Goal: Task Accomplishment & Management: Manage account settings

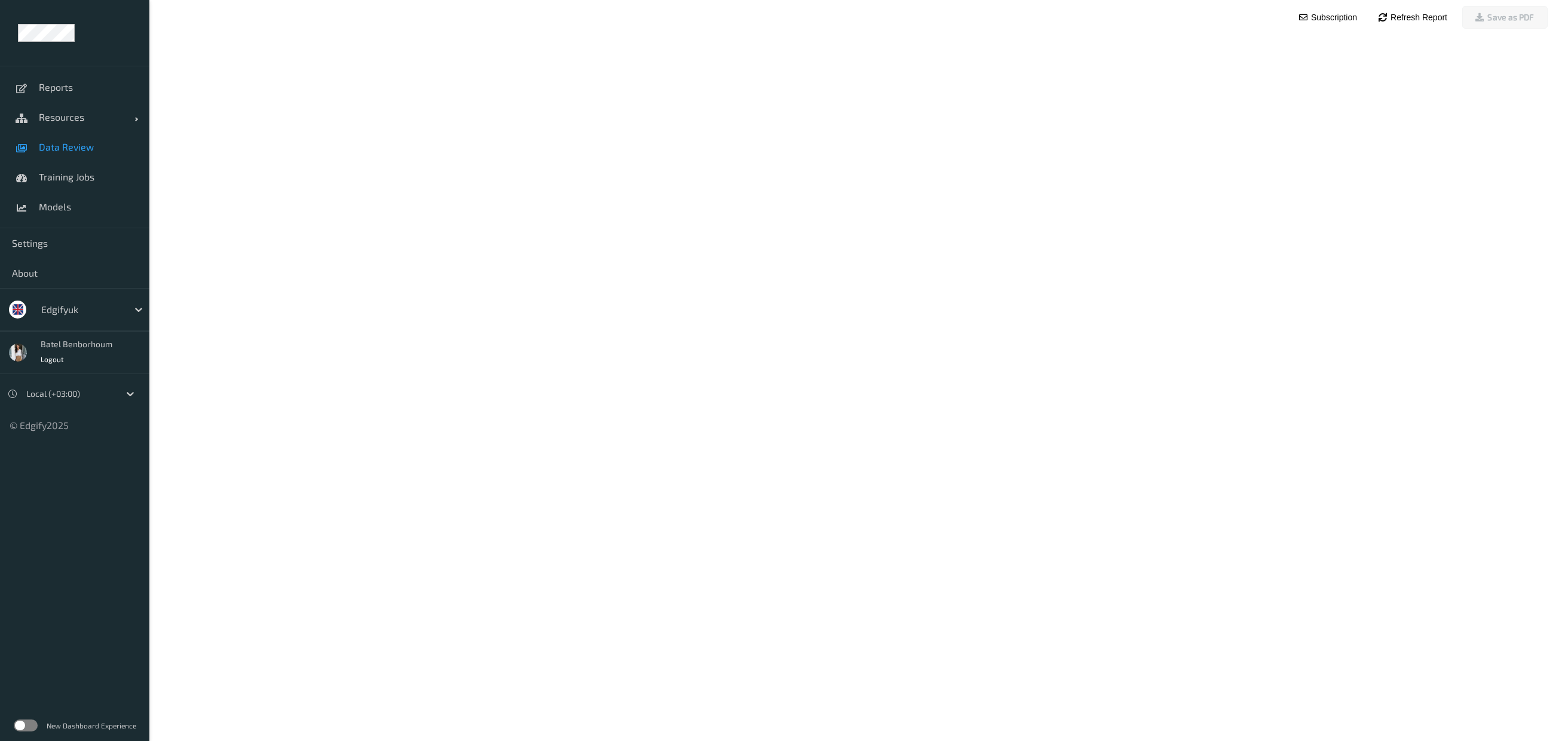
click at [83, 146] on span "Data Review" at bounding box center [88, 147] width 99 height 12
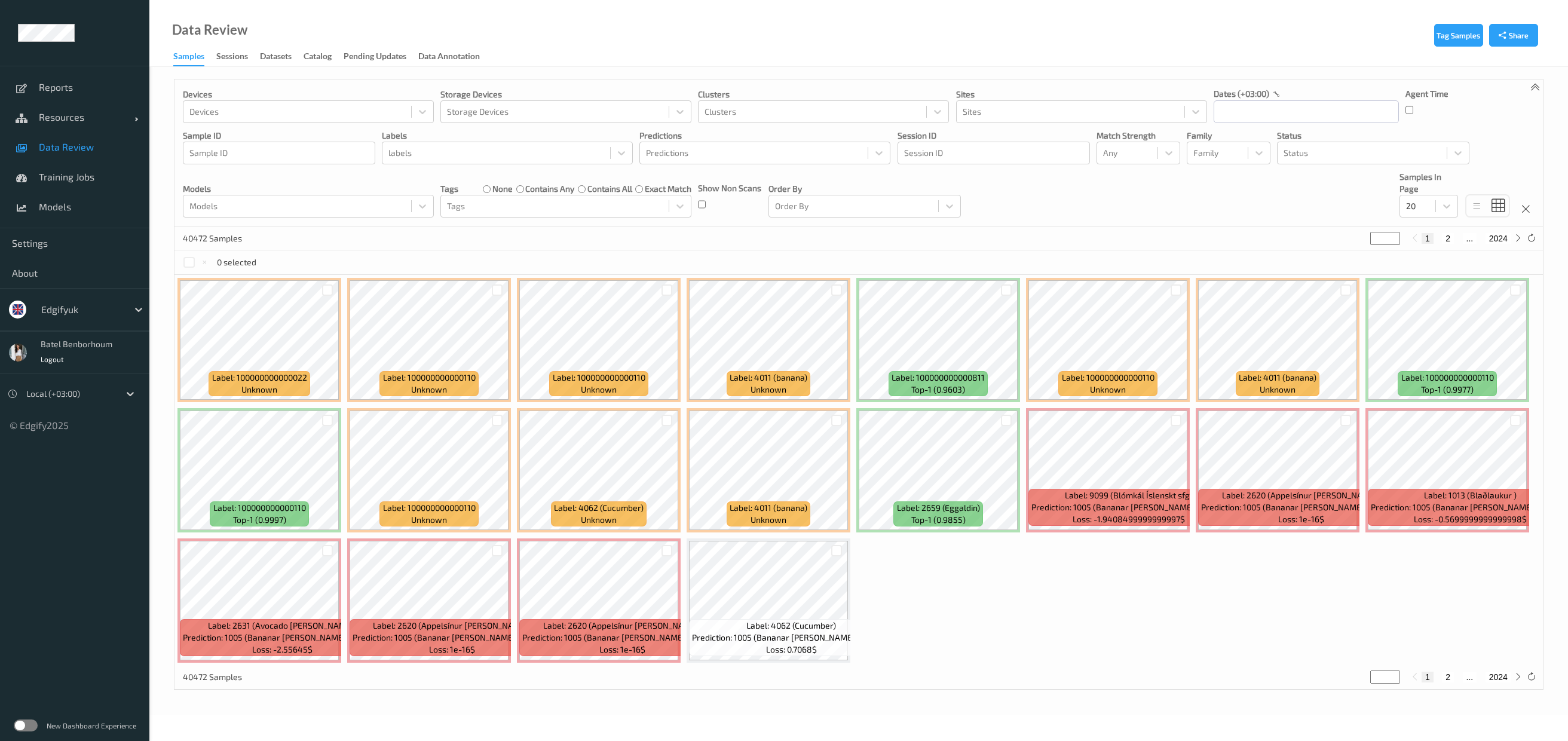
click at [33, 724] on label at bounding box center [26, 725] width 24 height 12
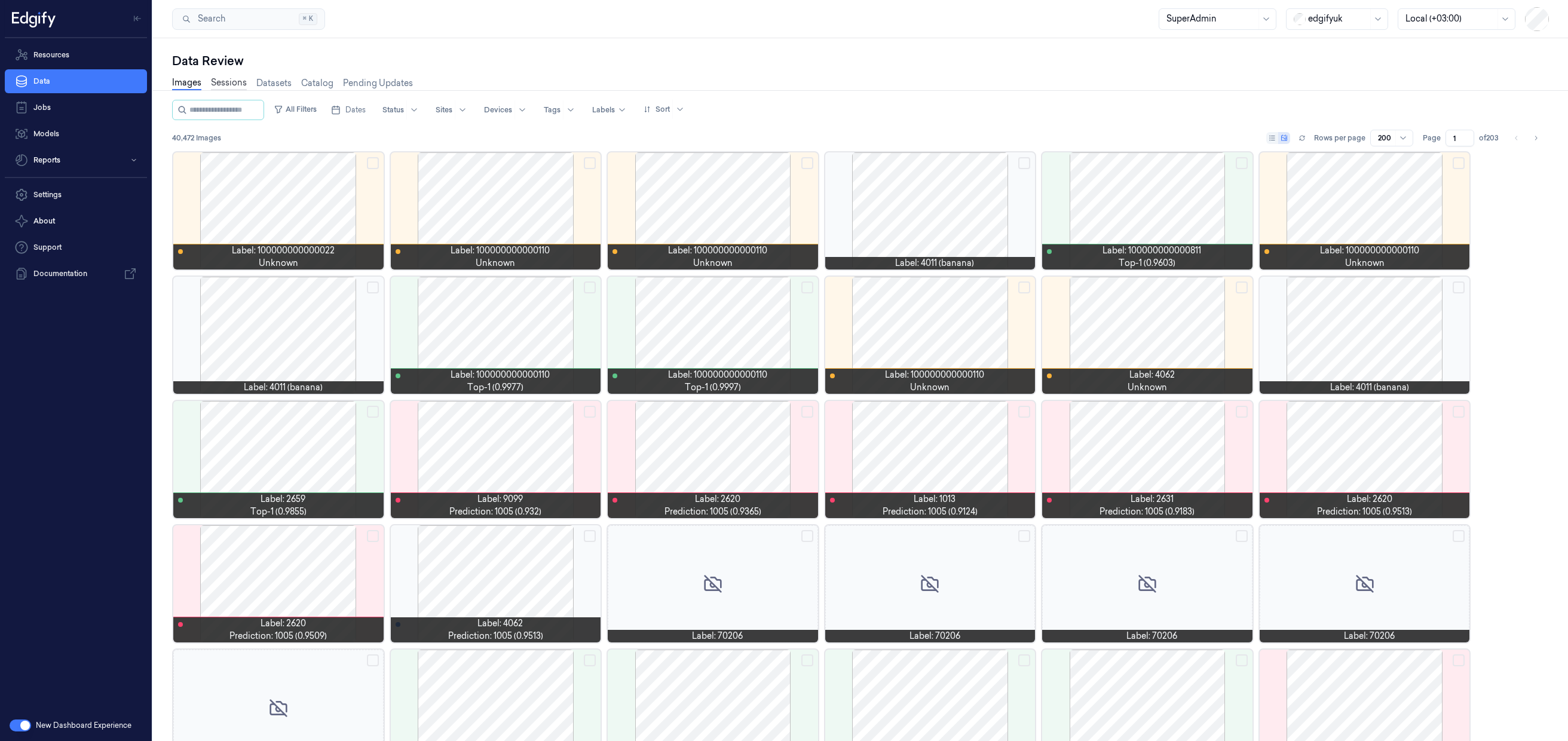
click at [230, 85] on link "Sessions" at bounding box center [228, 83] width 36 height 14
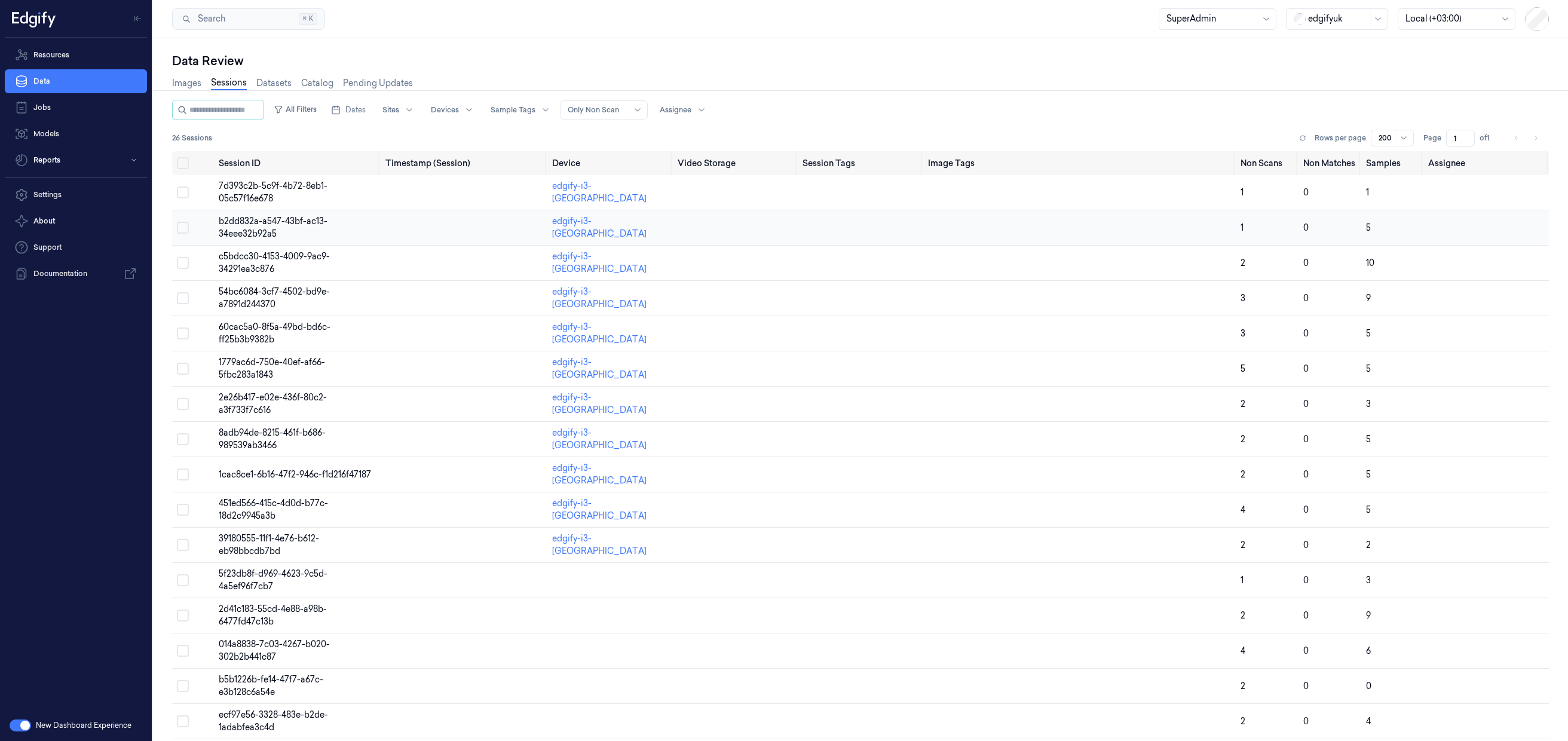
click at [239, 228] on span "b2dd832a-a547-43bf-ac13-34eee32b92a5" at bounding box center [274, 227] width 109 height 23
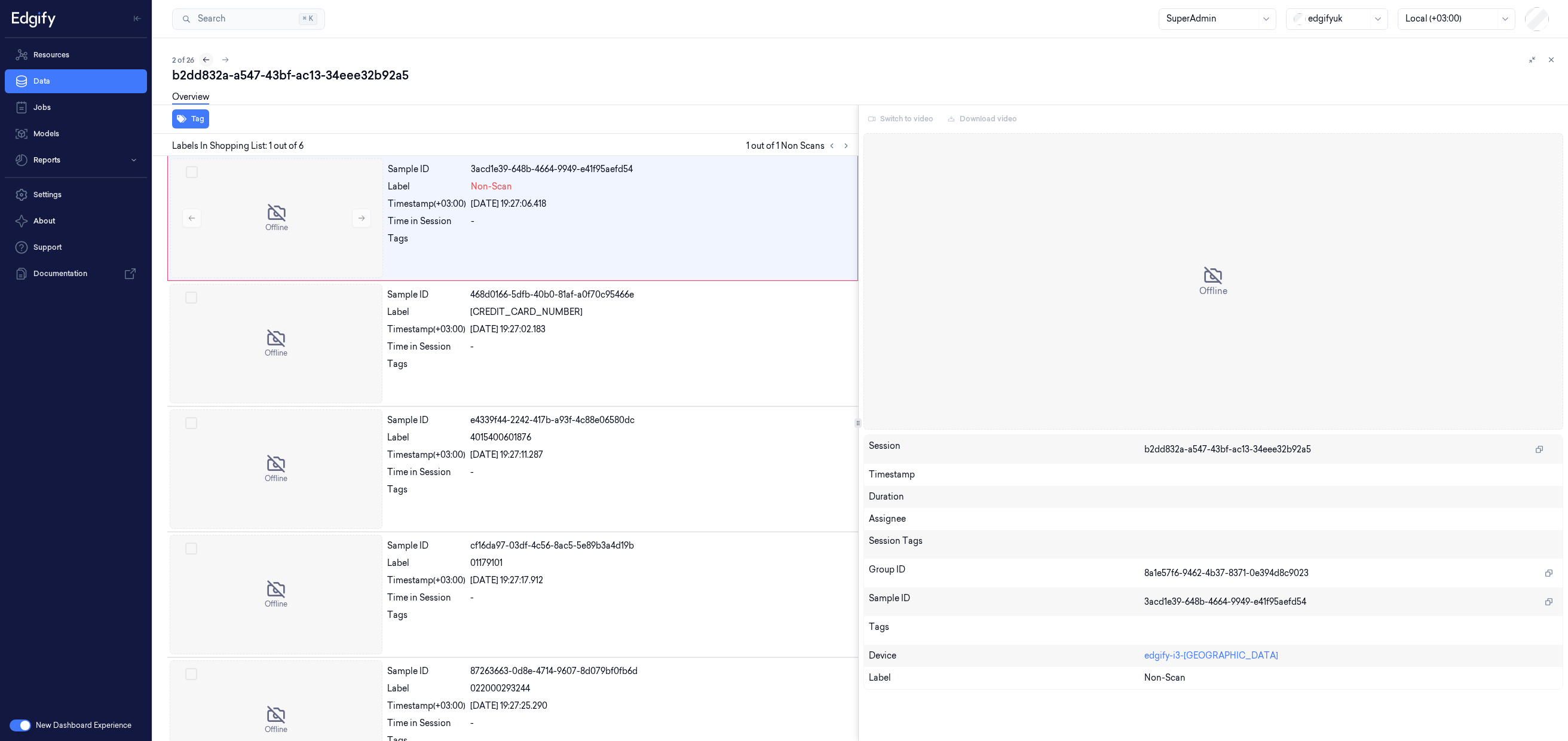
click at [203, 60] on icon at bounding box center [205, 59] width 8 height 8
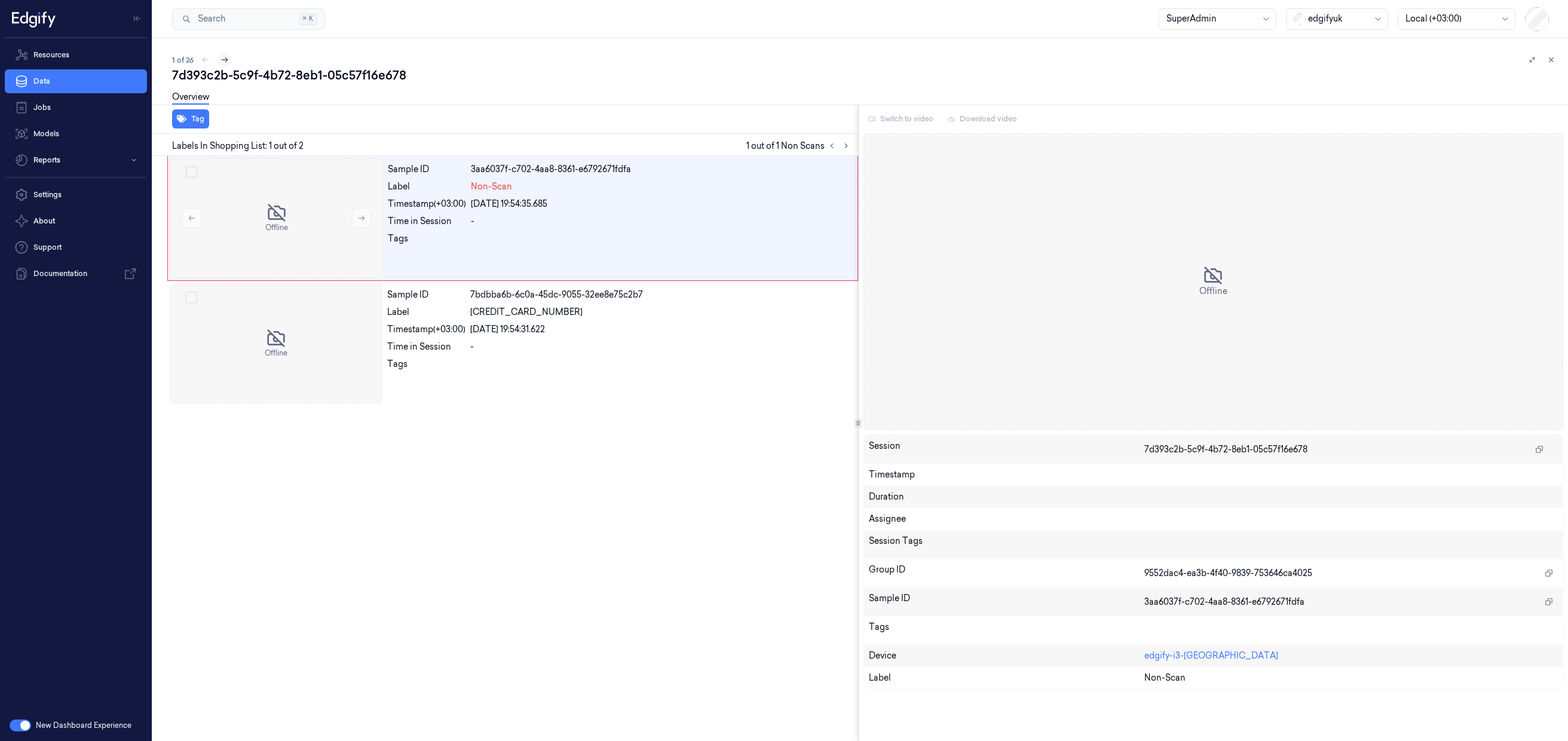
click at [222, 59] on icon at bounding box center [224, 59] width 8 height 8
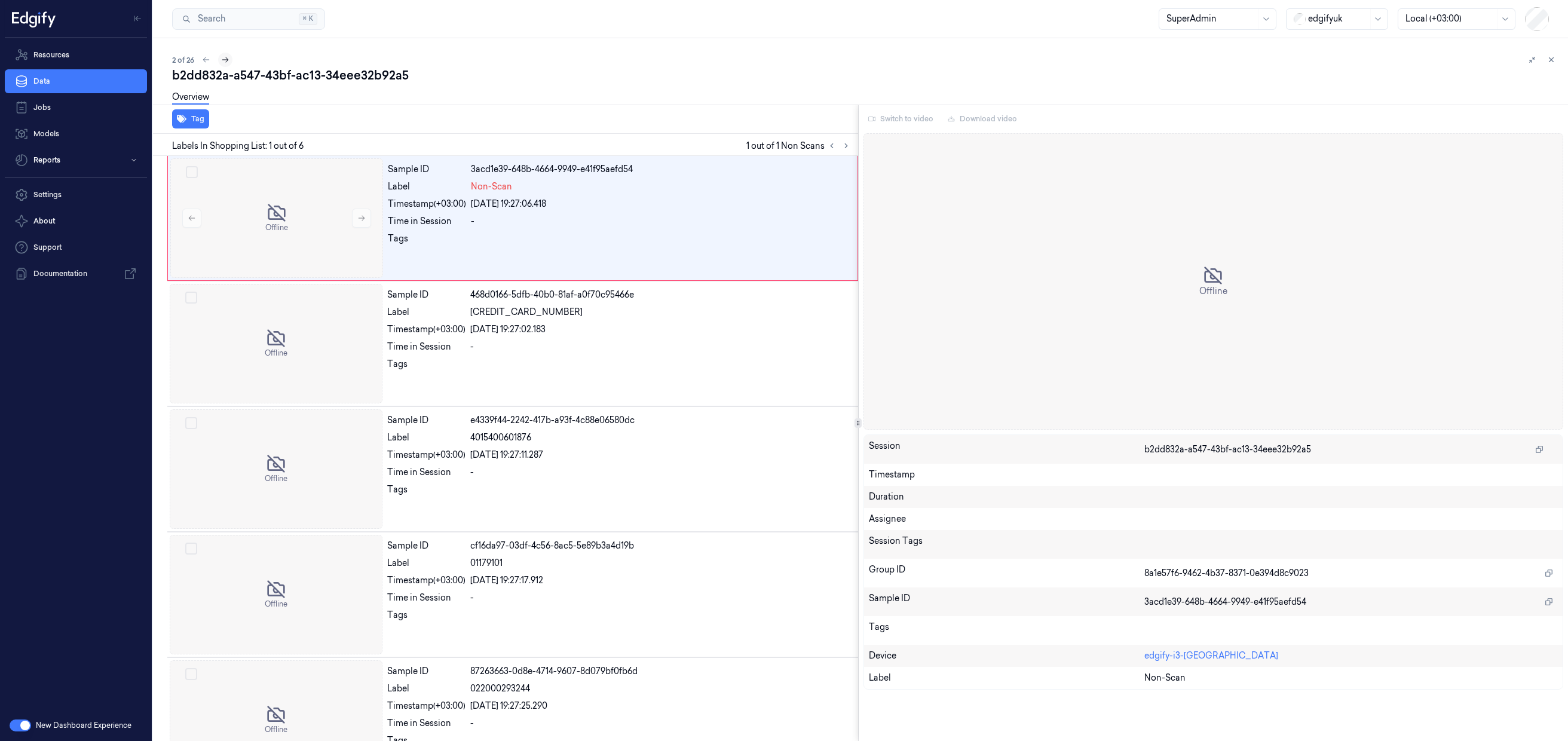
click at [222, 59] on icon at bounding box center [225, 59] width 8 height 8
click at [222, 59] on icon at bounding box center [226, 59] width 8 height 8
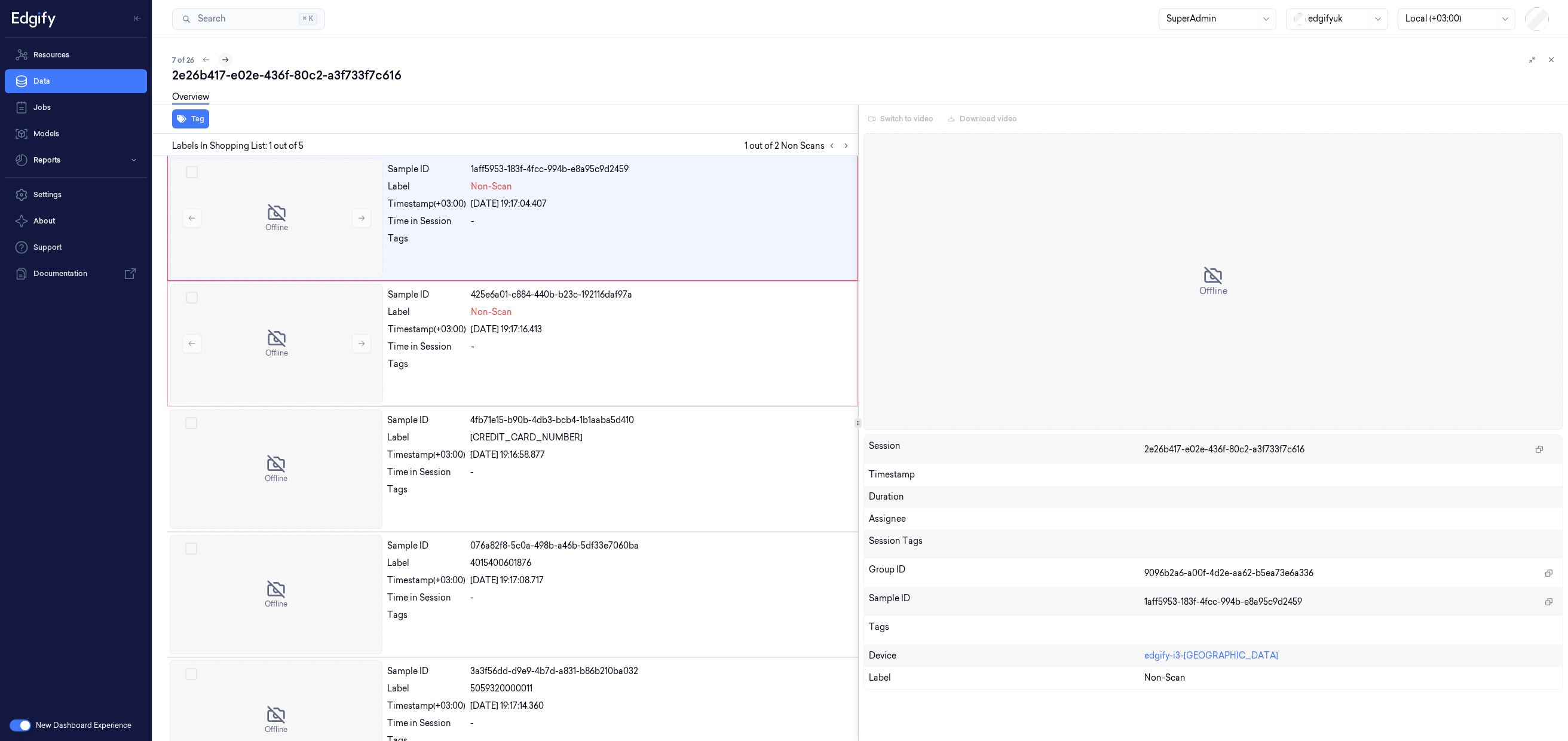
click at [222, 59] on icon at bounding box center [225, 59] width 8 height 8
click at [222, 59] on icon at bounding box center [226, 59] width 8 height 8
click at [222, 59] on button at bounding box center [227, 60] width 15 height 15
click at [222, 59] on button at bounding box center [227, 60] width 15 height 15
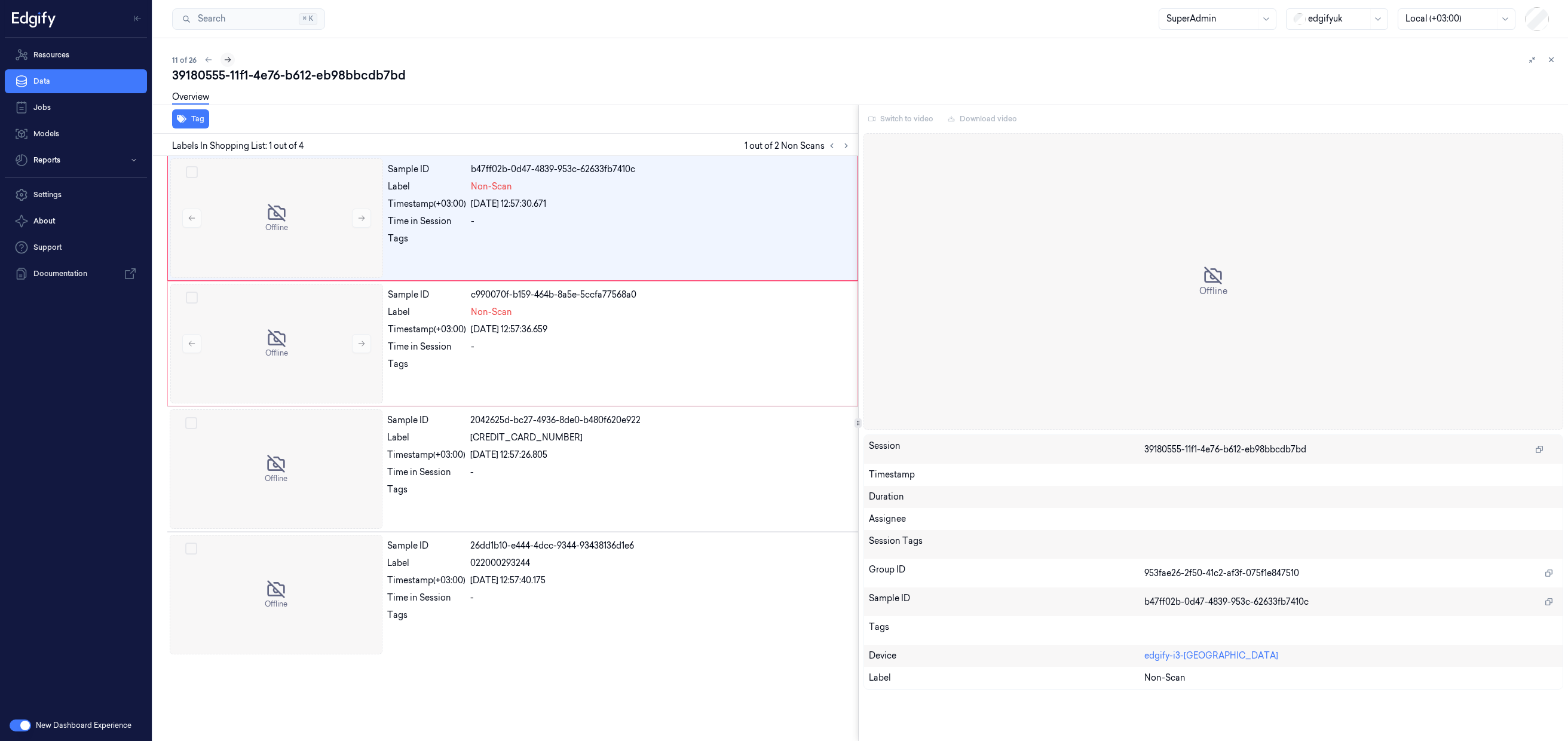
click at [222, 59] on button at bounding box center [227, 60] width 15 height 15
click at [222, 59] on button at bounding box center [229, 60] width 15 height 15
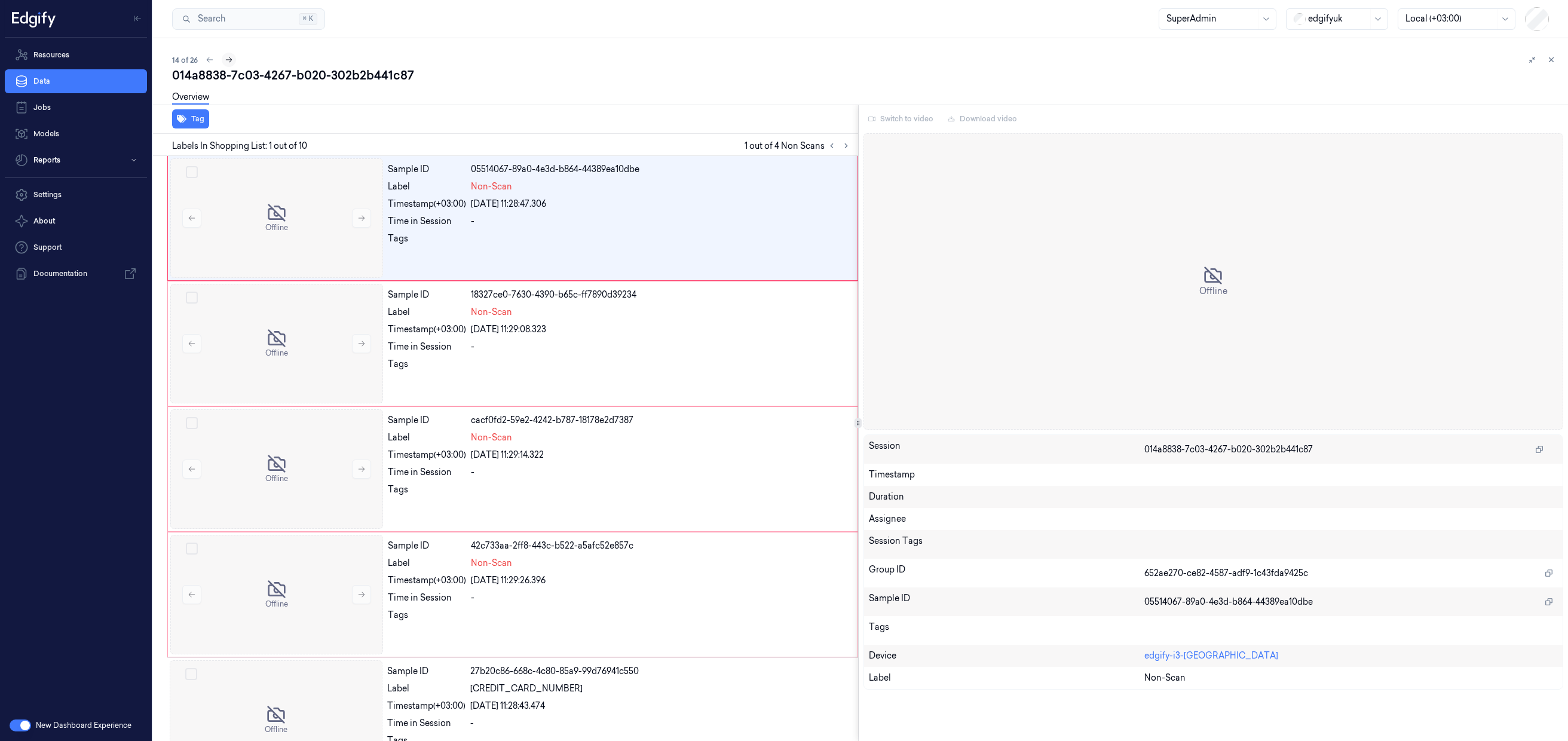
click at [222, 59] on button at bounding box center [229, 60] width 15 height 15
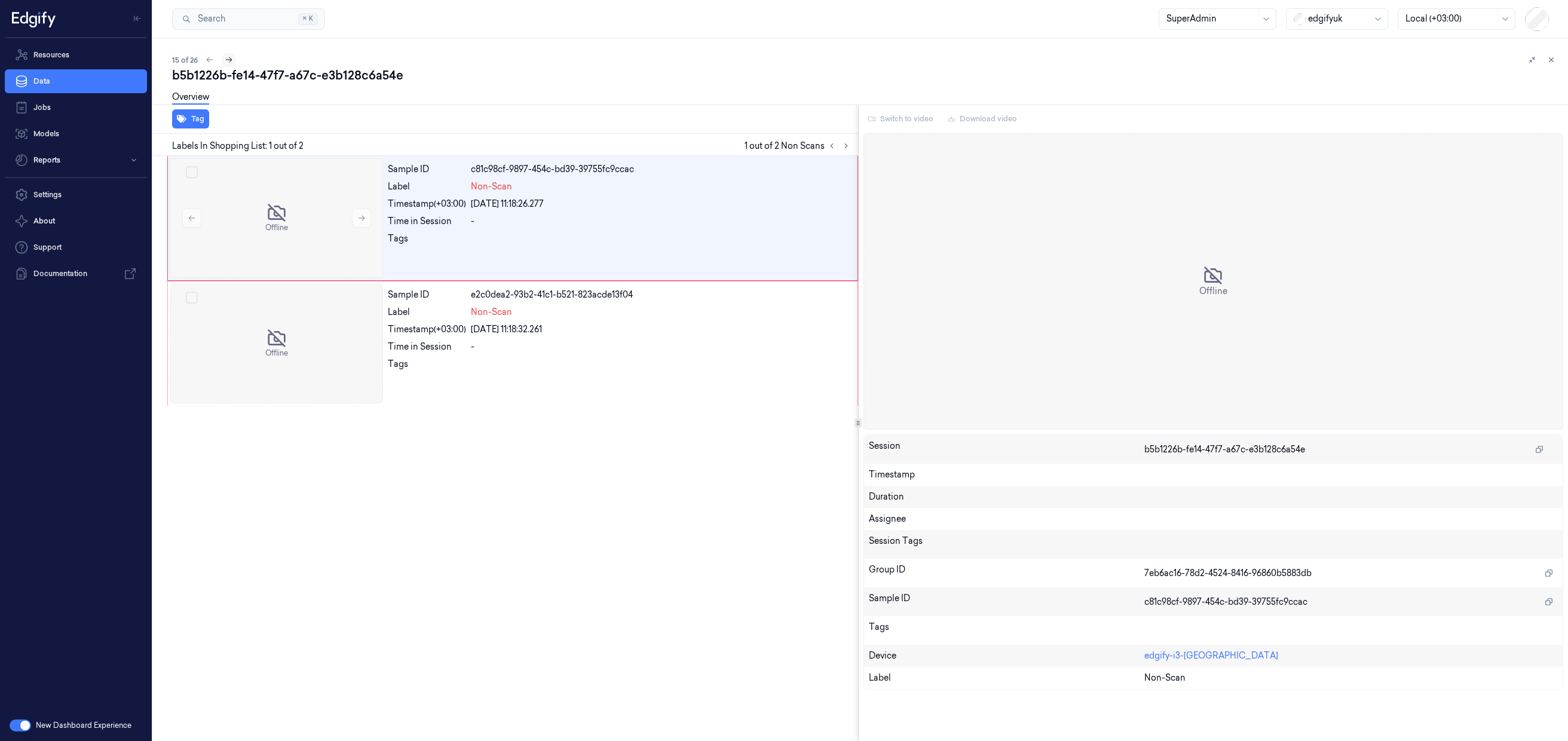
click at [222, 59] on button at bounding box center [229, 60] width 15 height 15
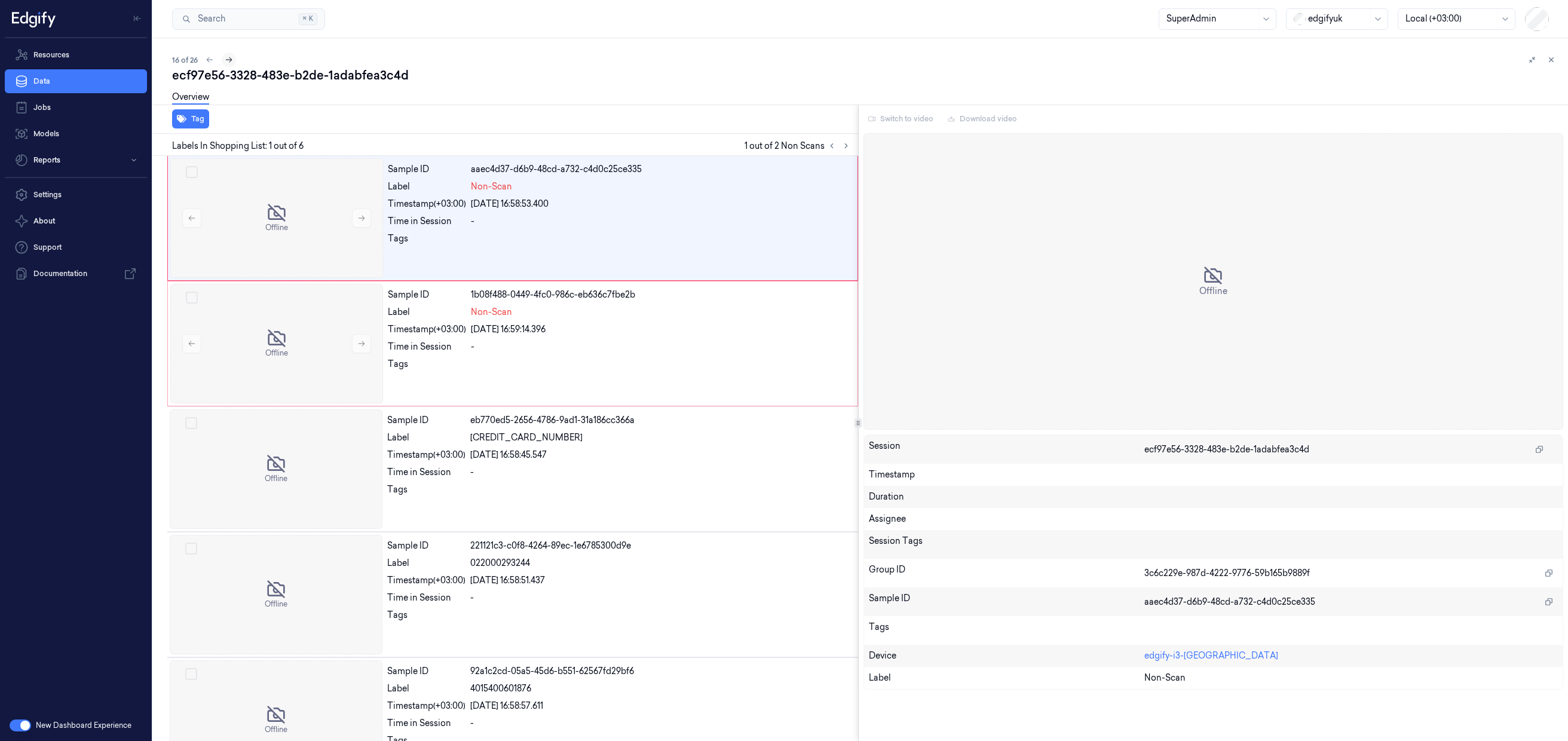
click at [222, 59] on button at bounding box center [229, 60] width 15 height 15
click at [222, 59] on button at bounding box center [228, 60] width 15 height 15
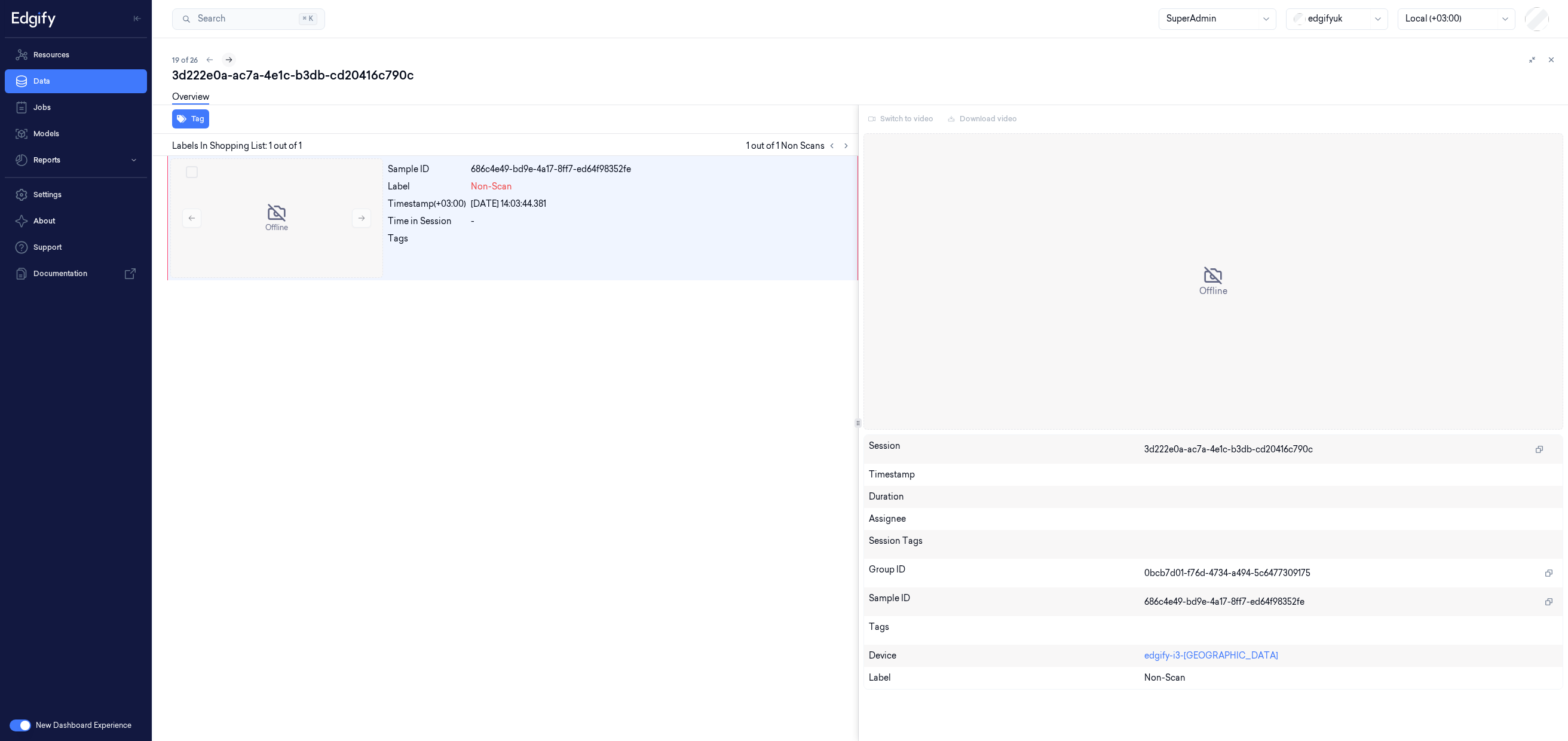
click at [222, 59] on button at bounding box center [229, 60] width 15 height 15
click at [223, 59] on button at bounding box center [230, 60] width 15 height 15
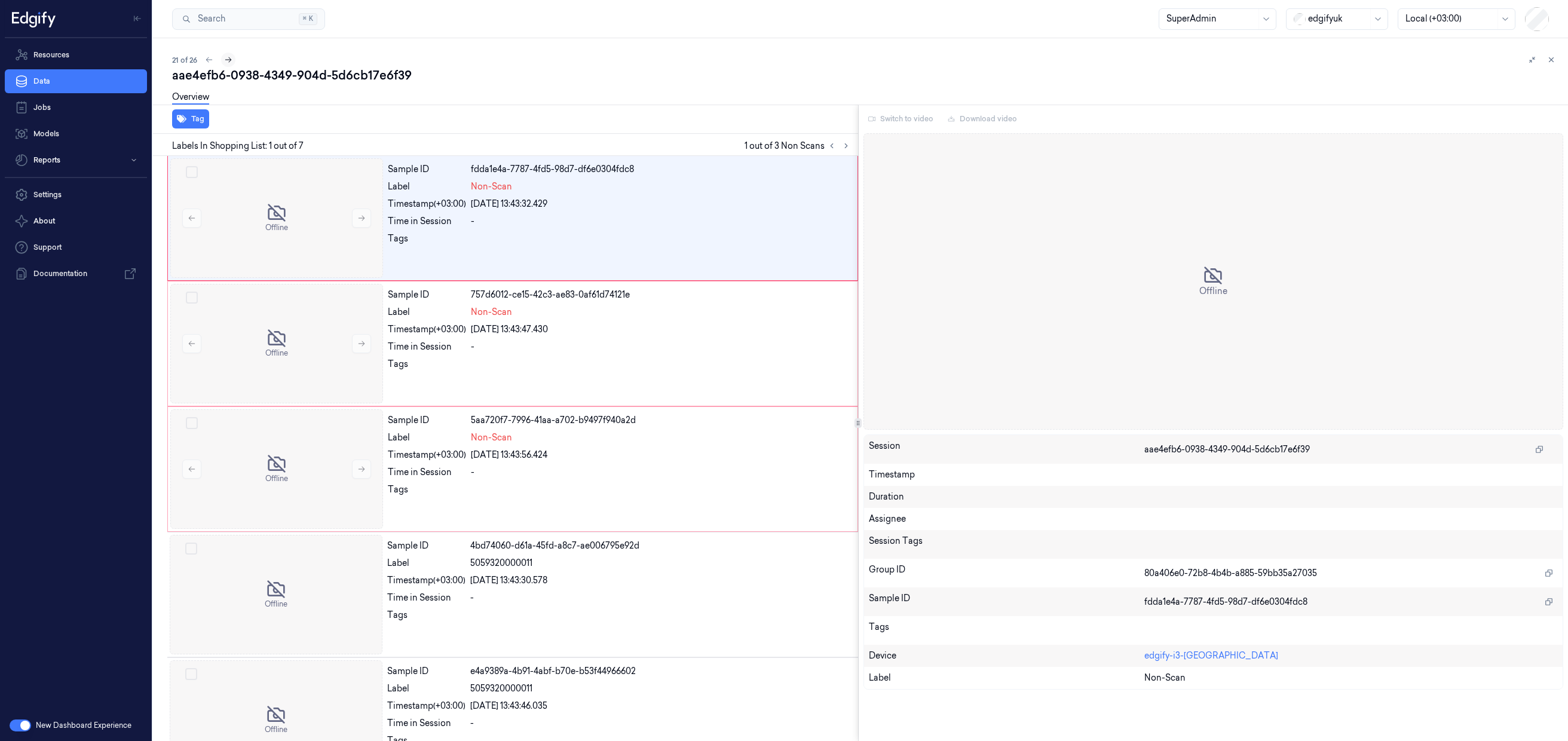
click at [222, 59] on button at bounding box center [228, 60] width 15 height 15
click at [222, 59] on button at bounding box center [229, 60] width 15 height 15
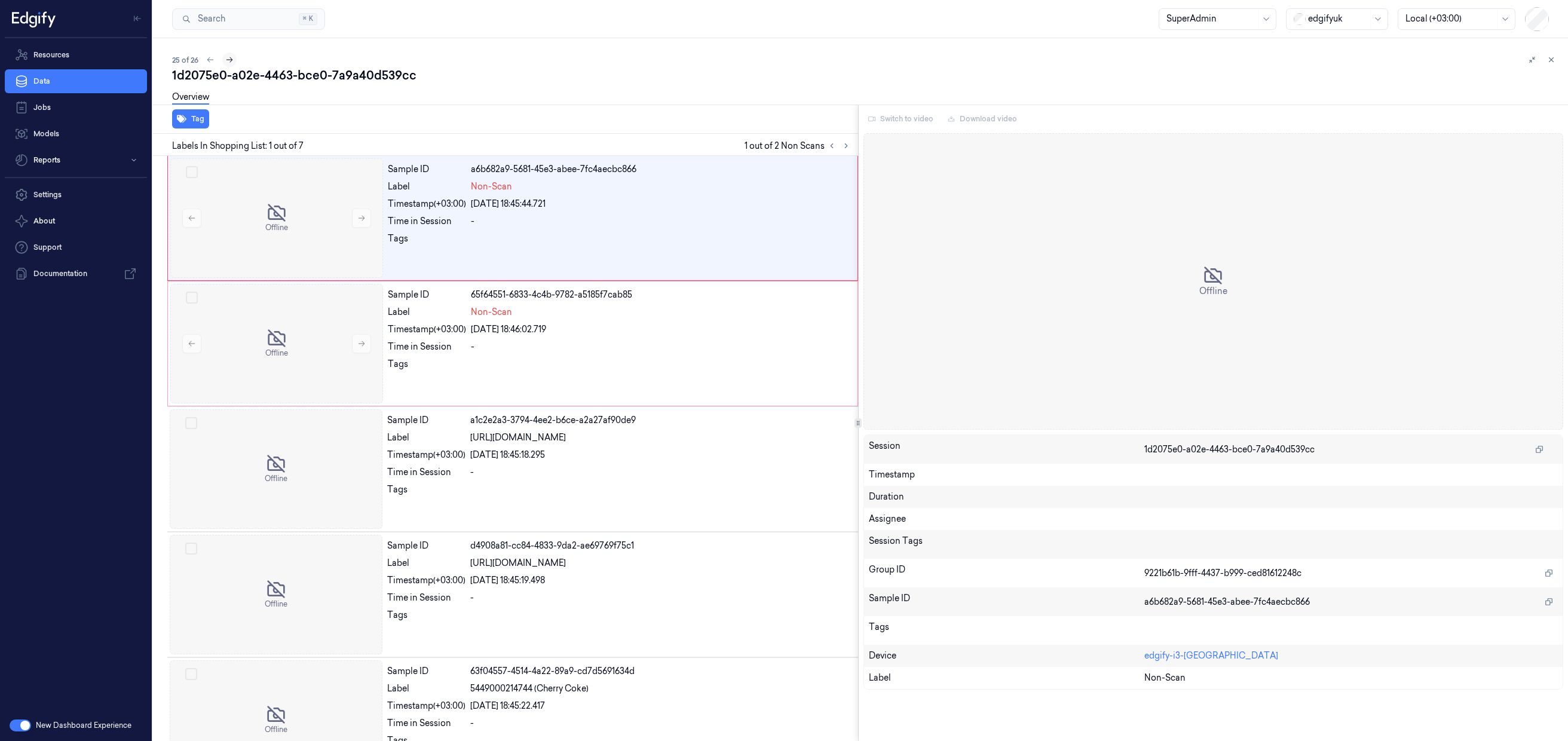
click at [222, 59] on div "25 of 26" at bounding box center [864, 60] width 1386 height 15
click at [222, 59] on div "26 of 26" at bounding box center [864, 60] width 1386 height 15
click at [227, 58] on div "26 of 26" at bounding box center [864, 60] width 1386 height 15
click at [1340, 14] on div at bounding box center [1338, 19] width 60 height 13
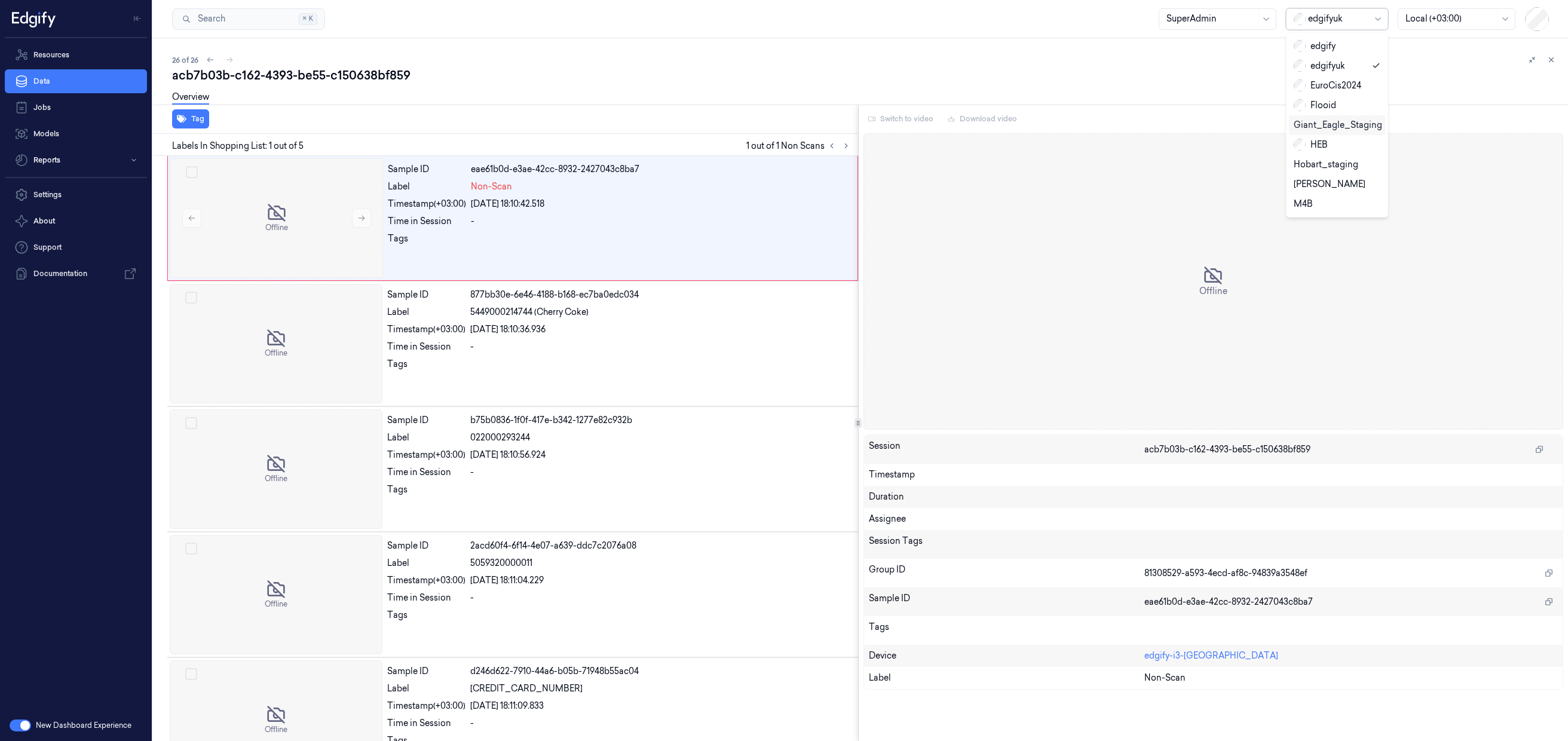
scroll to position [276, 0]
click at [1550, 62] on icon at bounding box center [1550, 59] width 8 height 8
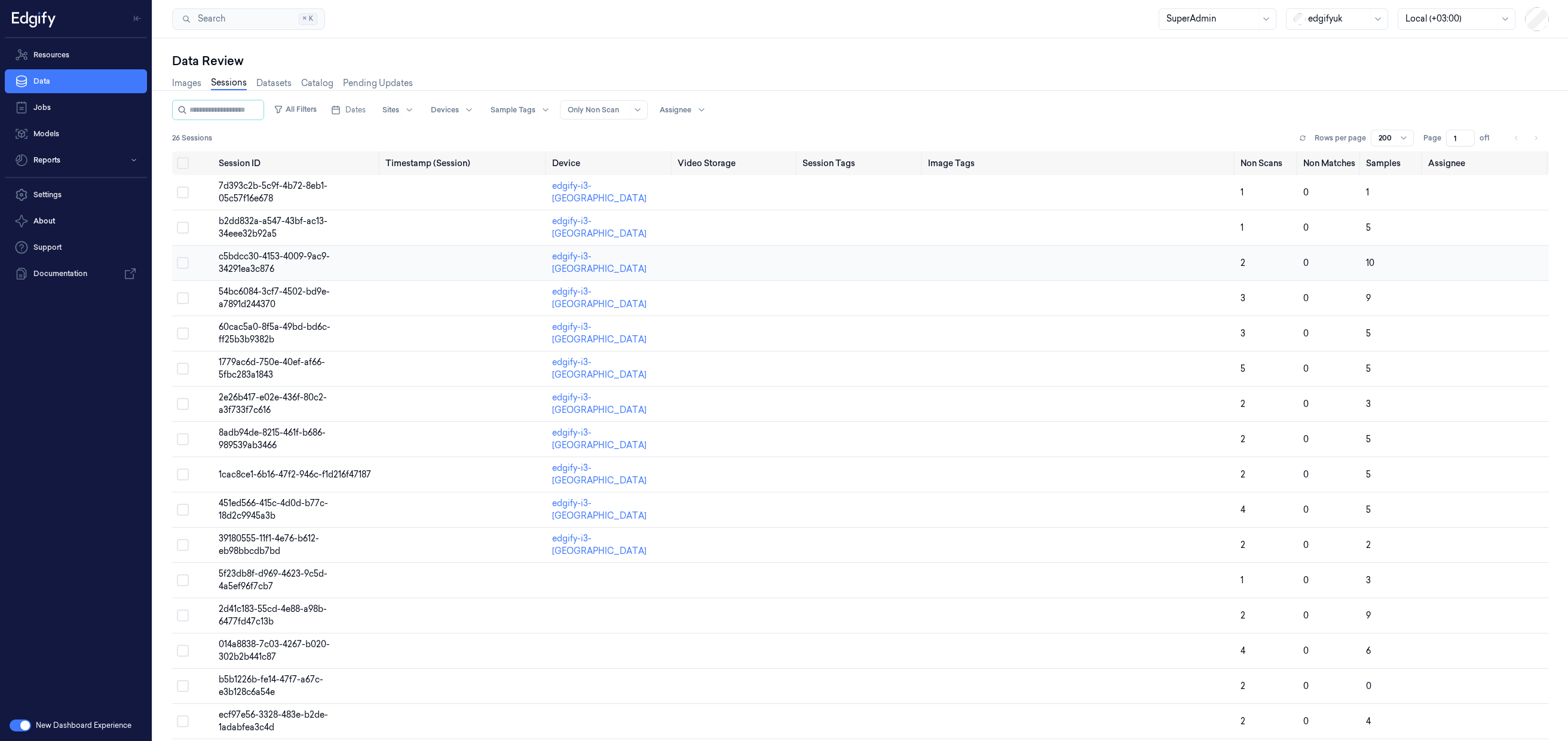
click at [291, 253] on span "c5bdcc30-4153-4009-9ac9-34291ea3c876" at bounding box center [275, 262] width 111 height 23
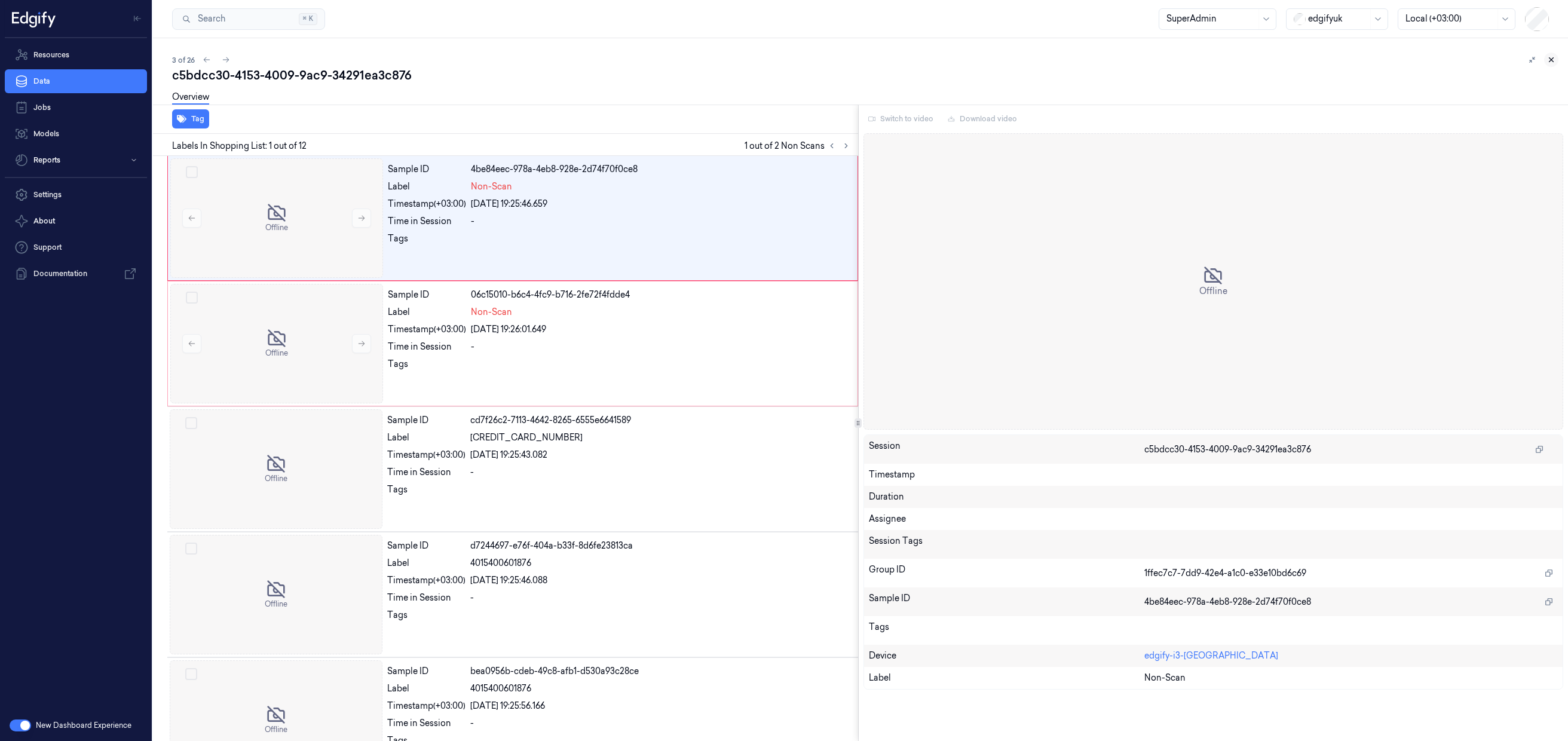
click at [1549, 63] on icon at bounding box center [1550, 59] width 8 height 8
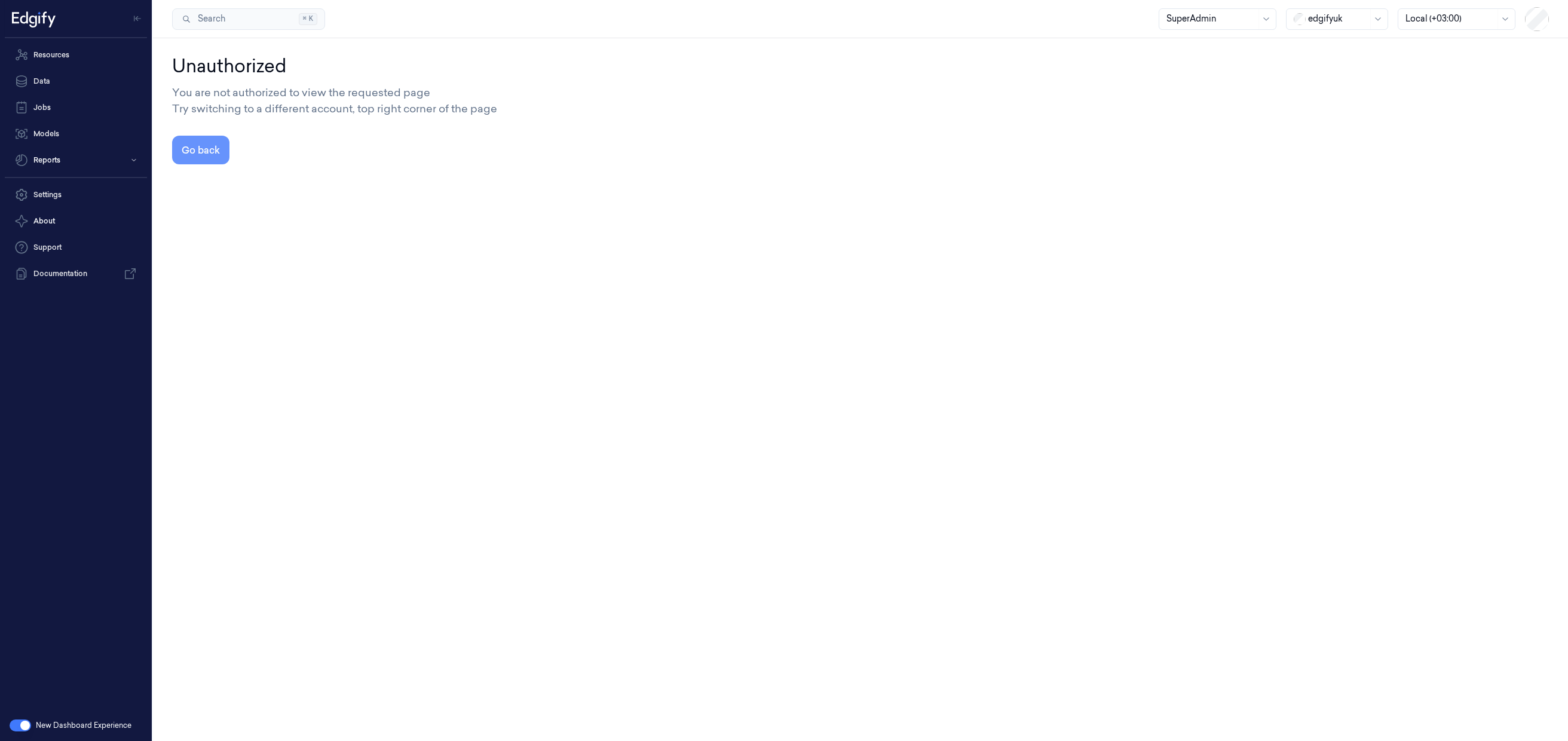
click at [206, 149] on button "Go back" at bounding box center [201, 150] width 57 height 29
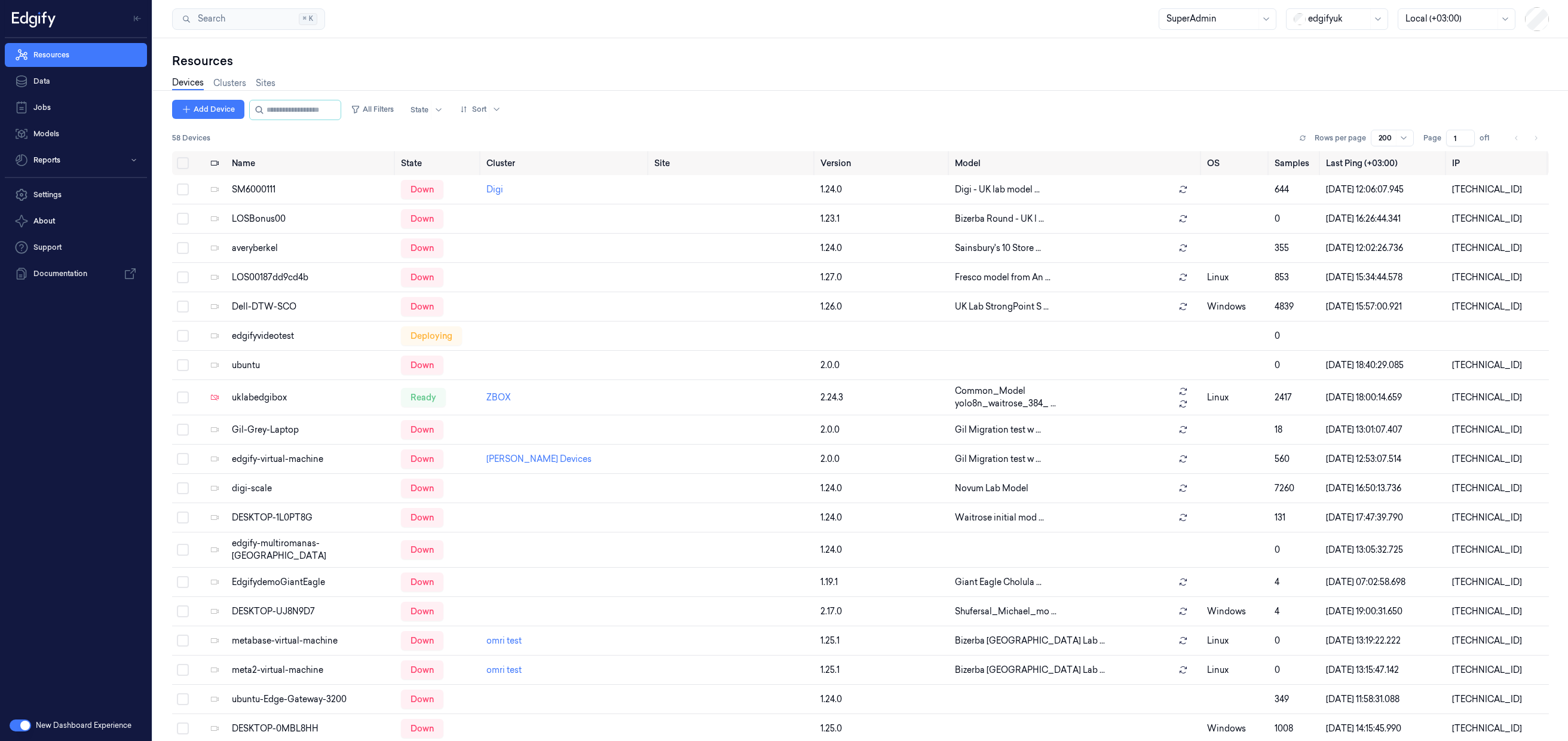
click at [1354, 20] on div at bounding box center [1338, 19] width 60 height 13
type input "d"
type input "sand"
click at [1315, 47] on div "sandbox" at bounding box center [1319, 45] width 52 height 13
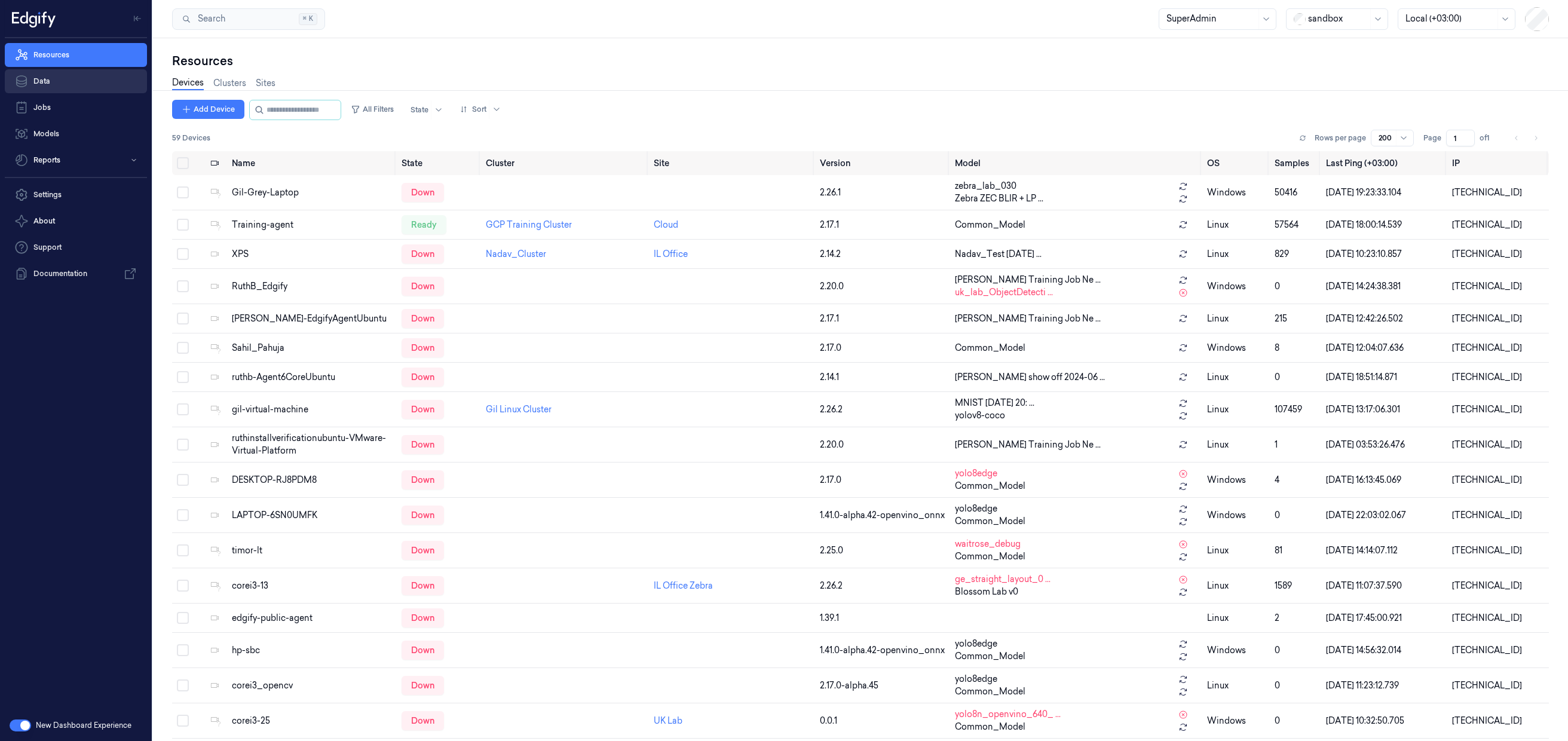
click at [61, 85] on link "Data" at bounding box center [76, 81] width 142 height 24
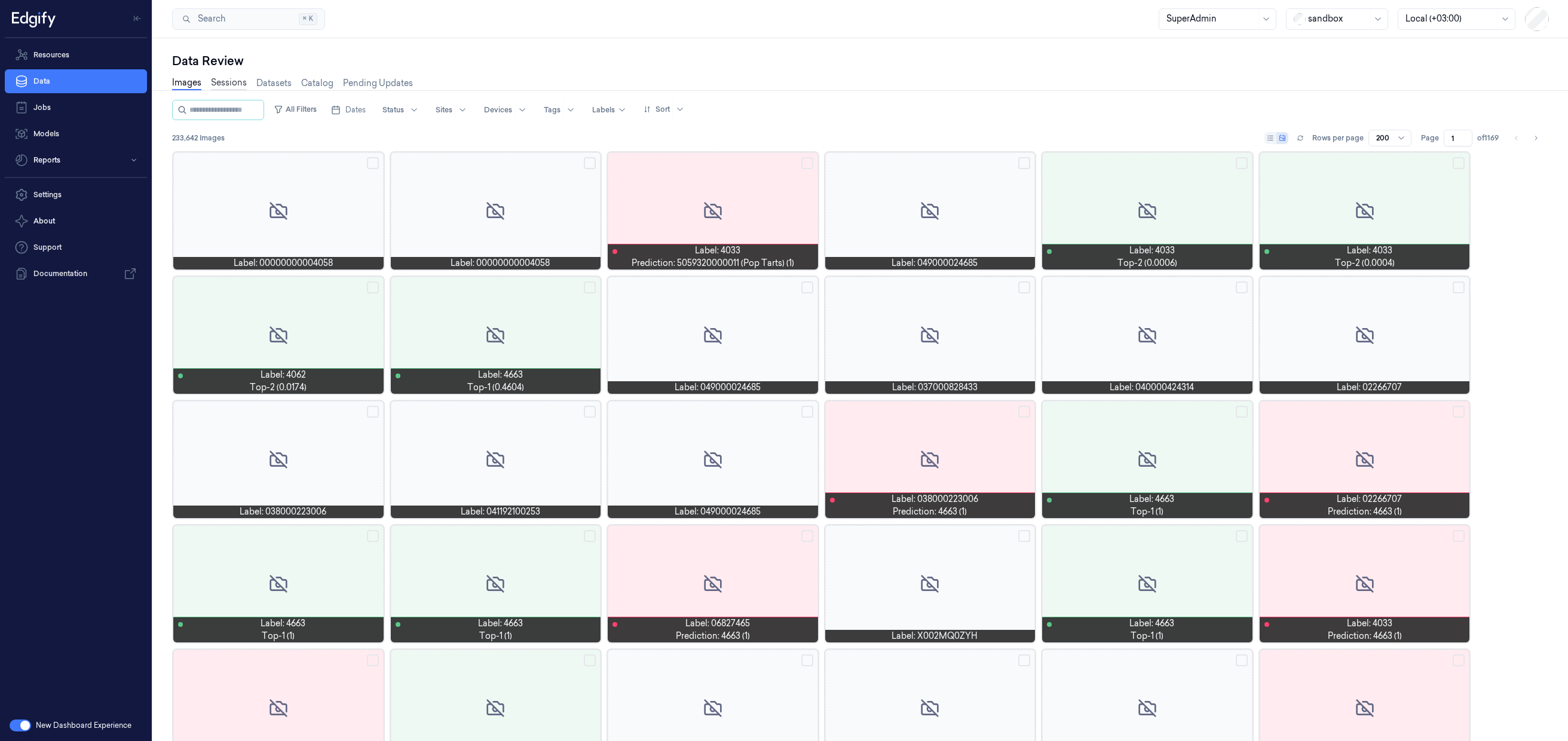
click at [227, 83] on link "Sessions" at bounding box center [228, 83] width 36 height 14
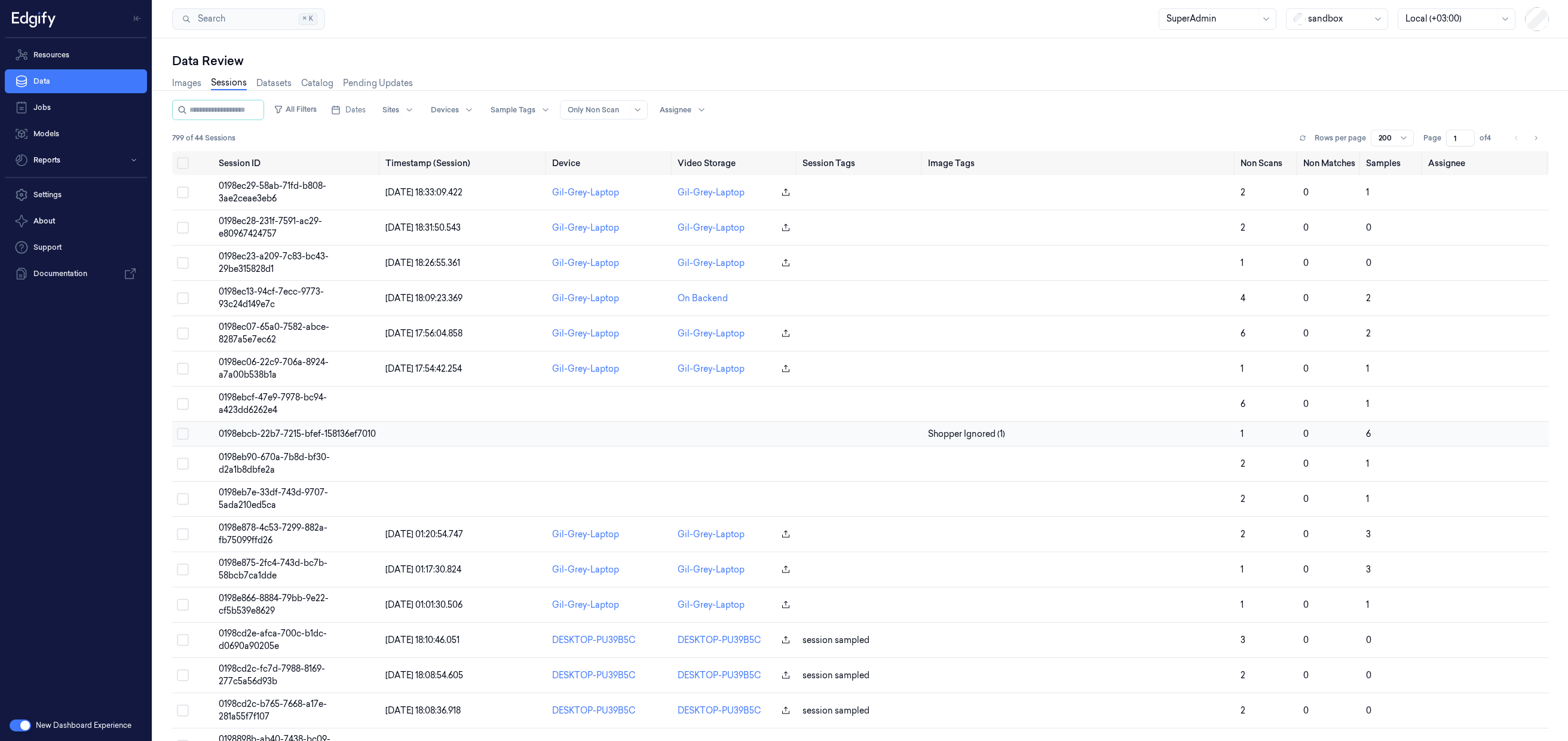
click at [273, 434] on span "0198ebcb-22b7-7215-bfef-158136ef7010" at bounding box center [298, 434] width 157 height 11
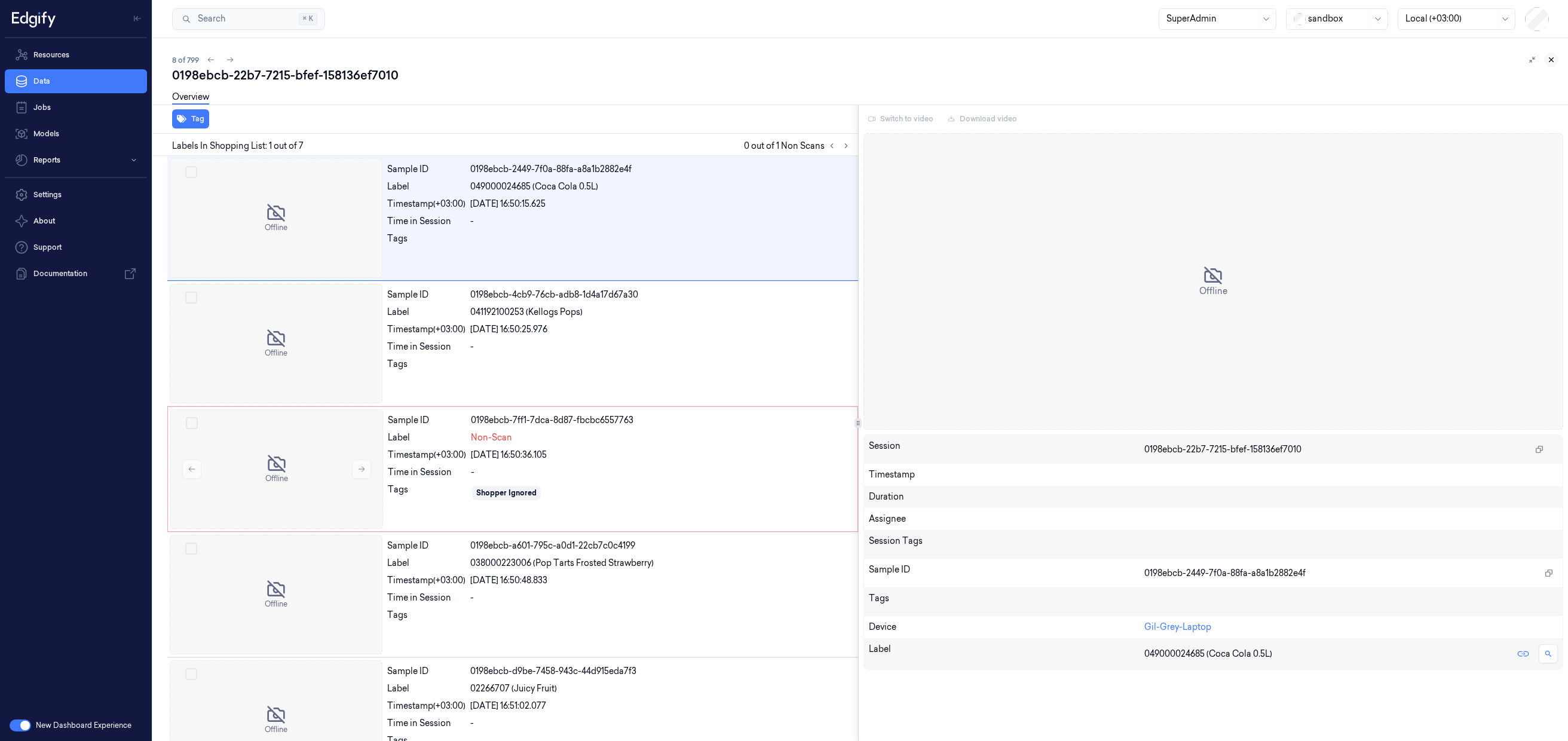
click at [1551, 61] on icon at bounding box center [1550, 59] width 8 height 8
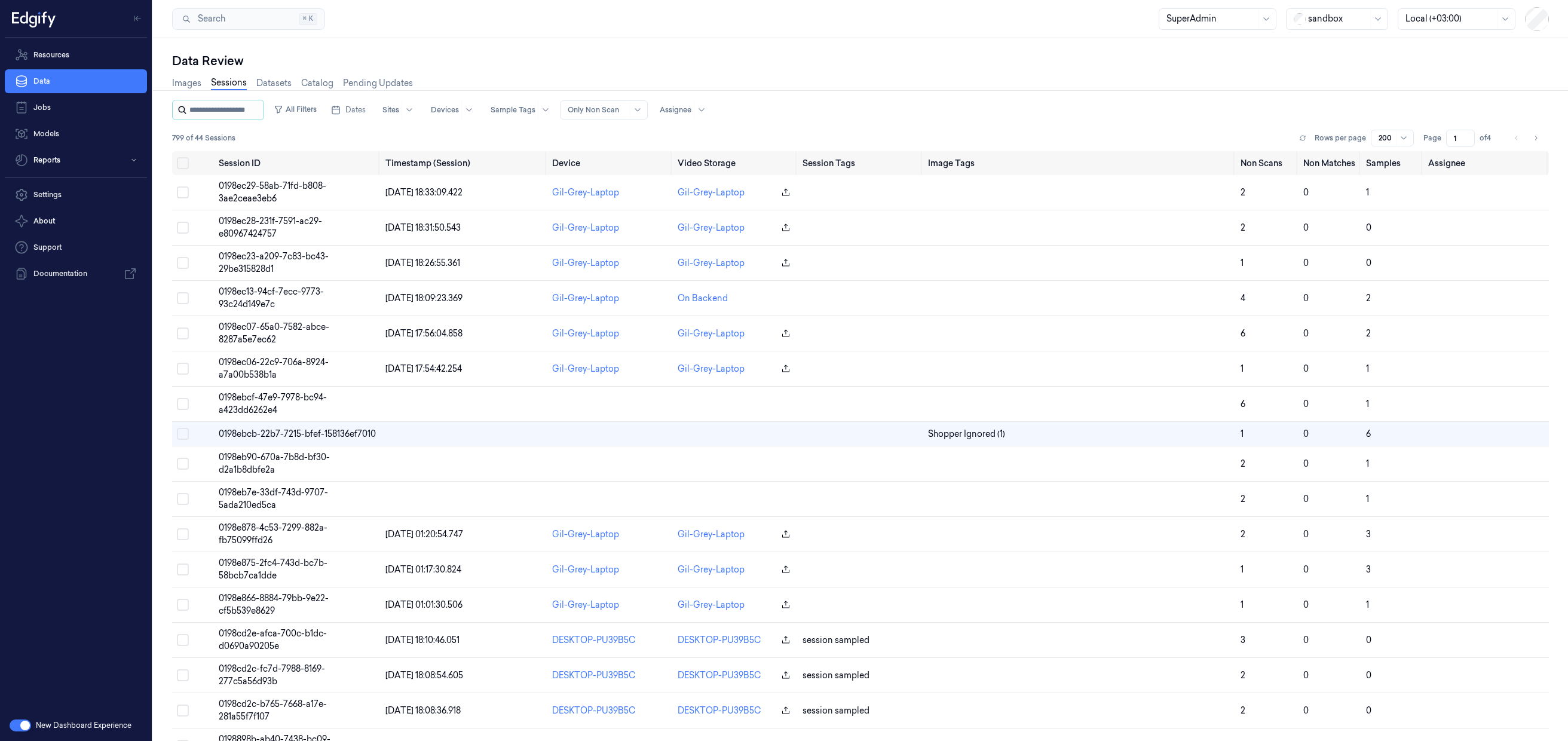
click at [222, 111] on input "string" at bounding box center [226, 110] width 72 height 19
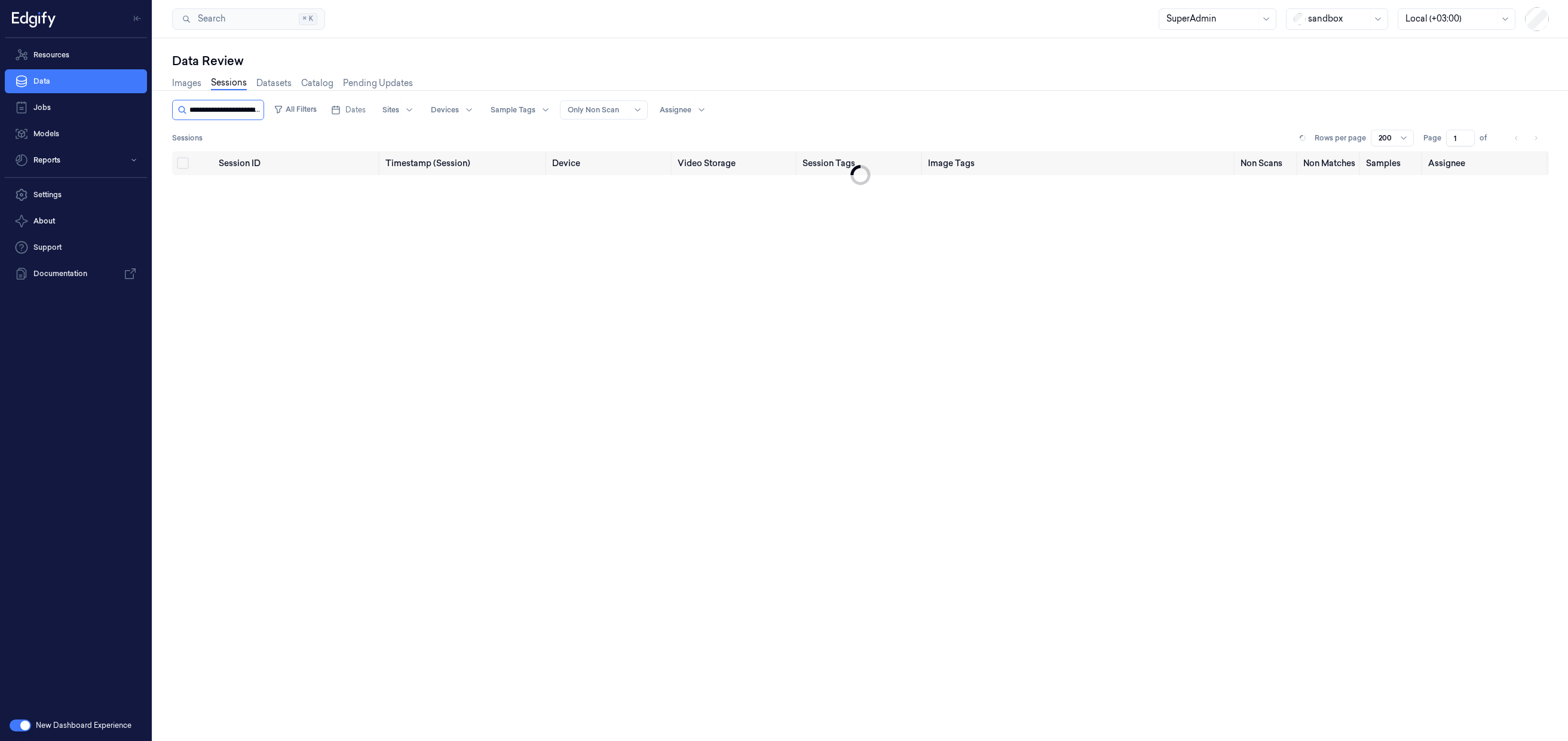
scroll to position [0, 57]
type input "**********"
click at [332, 324] on div "Session ID Timestamp (Session) Device Video Storage Session Tags Image Tags Non…" at bounding box center [860, 471] width 1377 height 641
click at [284, 198] on td "0198ec13-94cf-7ecc-9773-93c24d149e7c" at bounding box center [297, 191] width 166 height 34
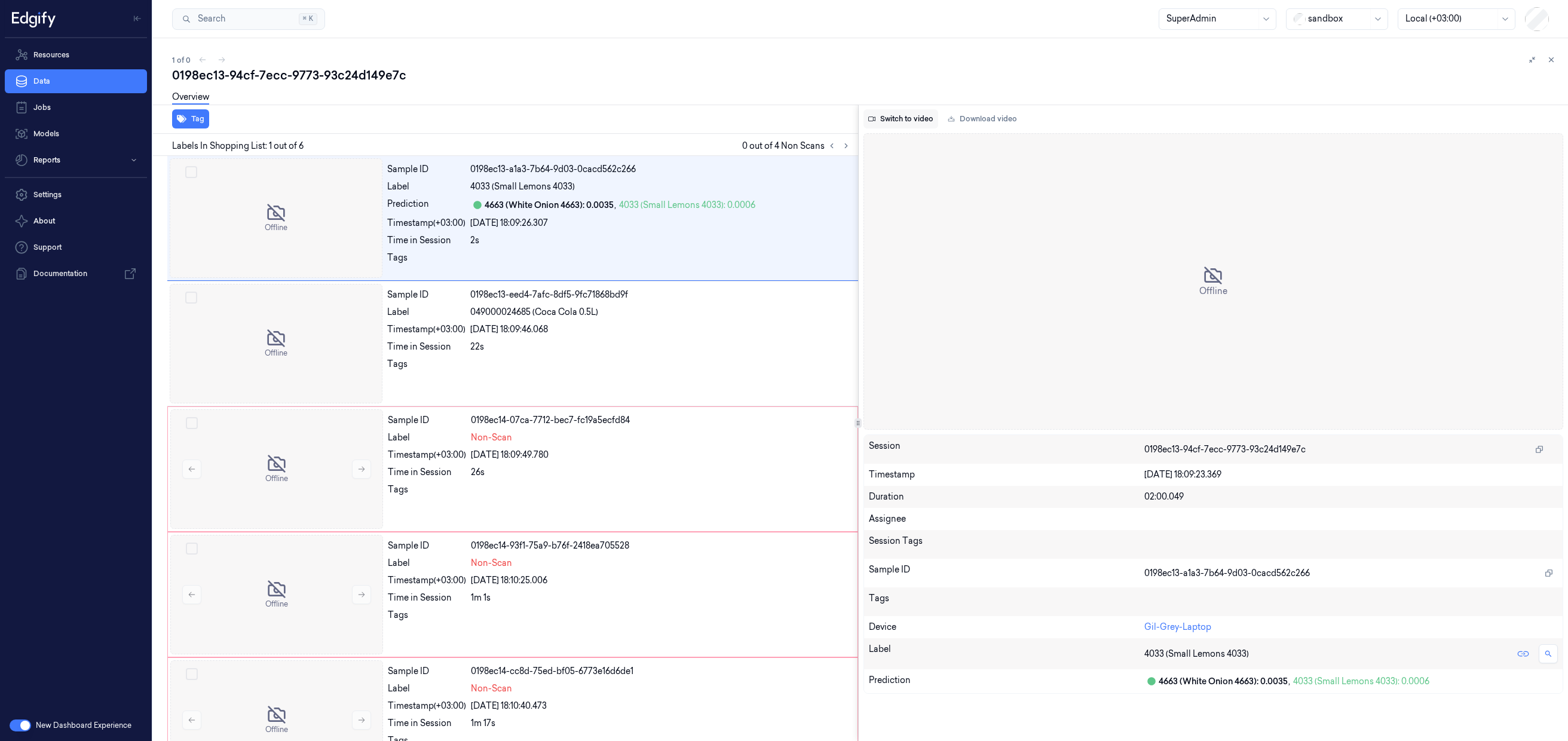
click at [911, 121] on button "Switch to video" at bounding box center [900, 118] width 75 height 19
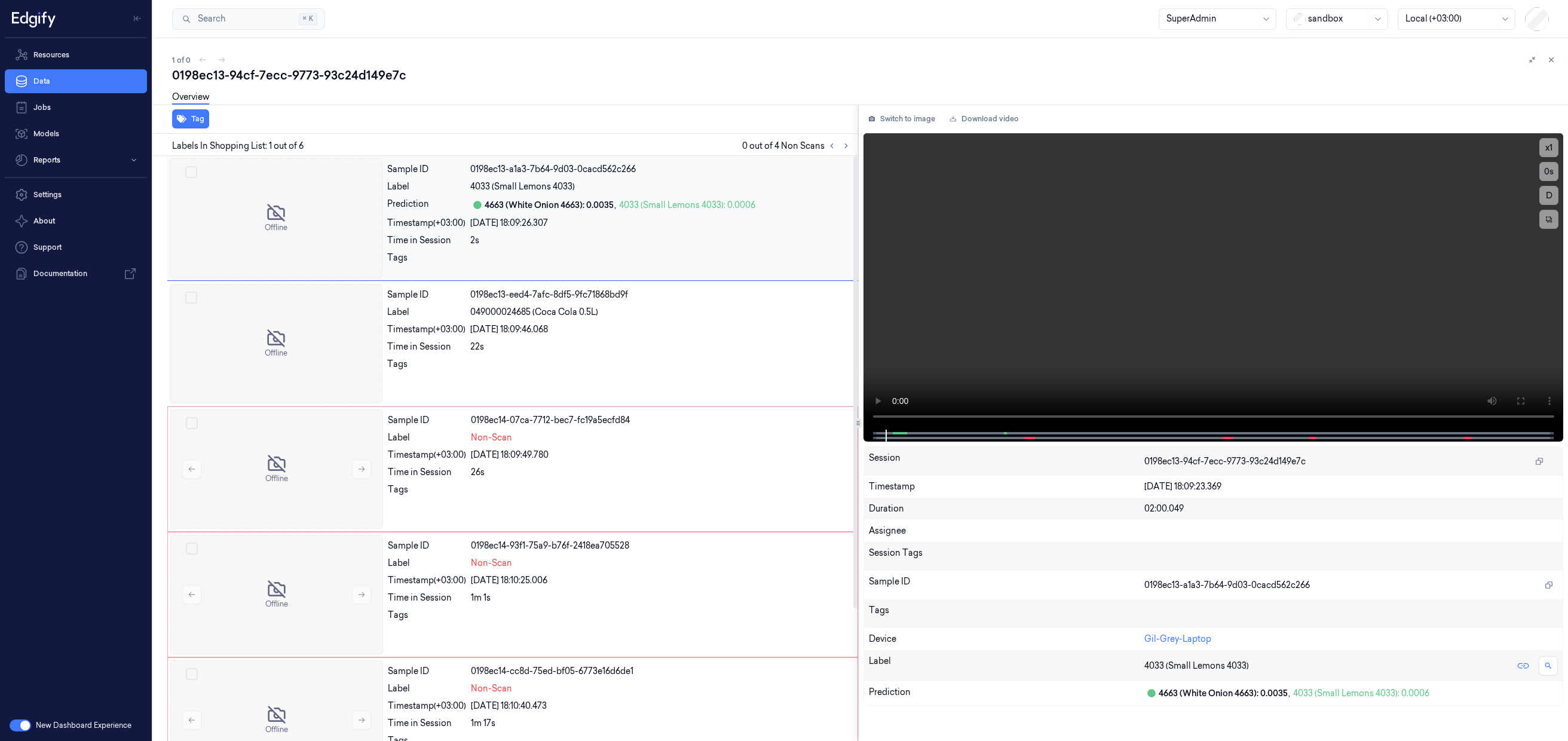
click at [708, 176] on div "Sample ID 0198ec13-a1a3-7b64-9d03-0cacd562c266 Label 4033 (Small Lemons 4033) P…" at bounding box center [619, 217] width 473 height 119
click at [896, 434] on span at bounding box center [895, 433] width 6 height 6
click at [1005, 432] on span at bounding box center [1006, 433] width 2 height 6
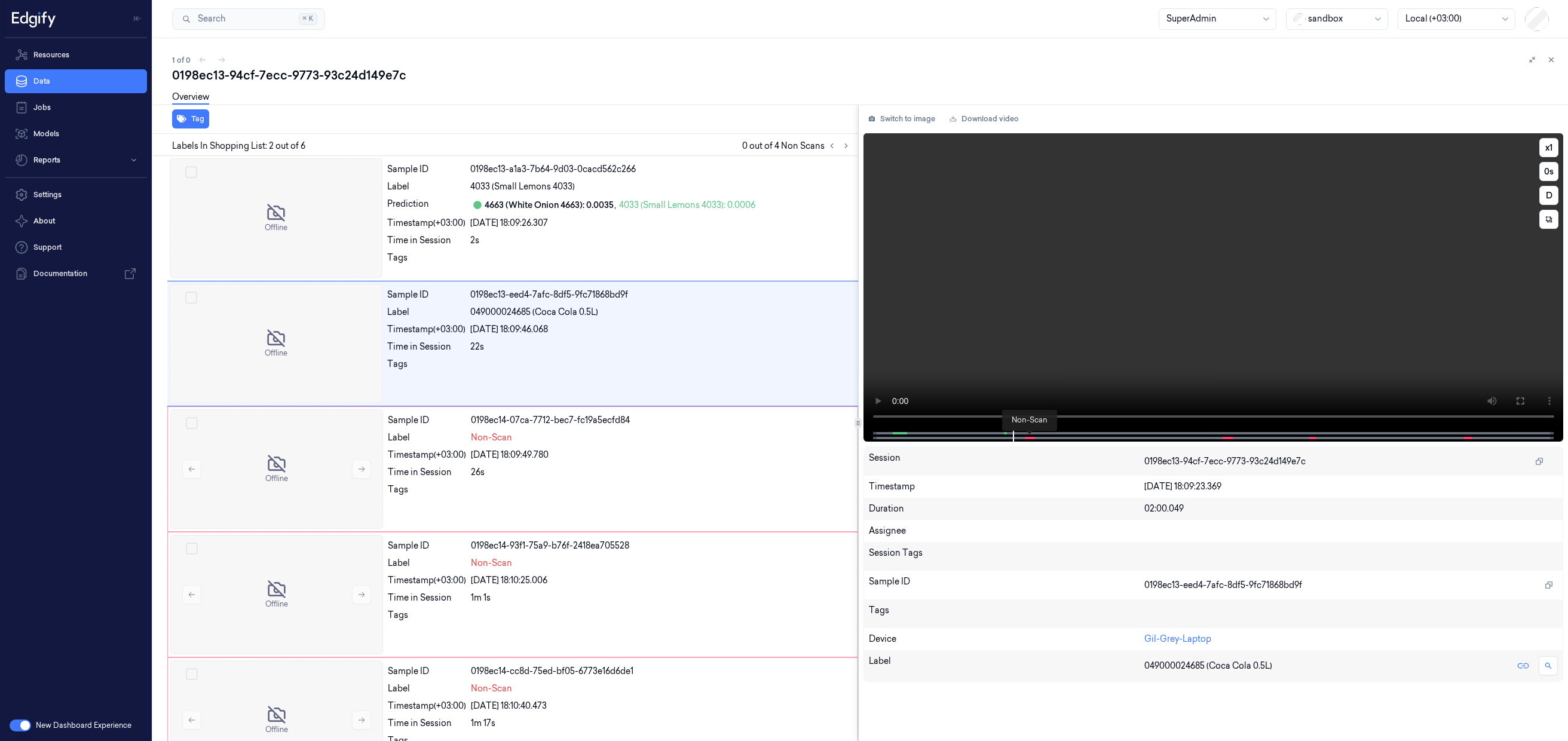
click at [1029, 436] on span at bounding box center [1030, 438] width 2 height 6
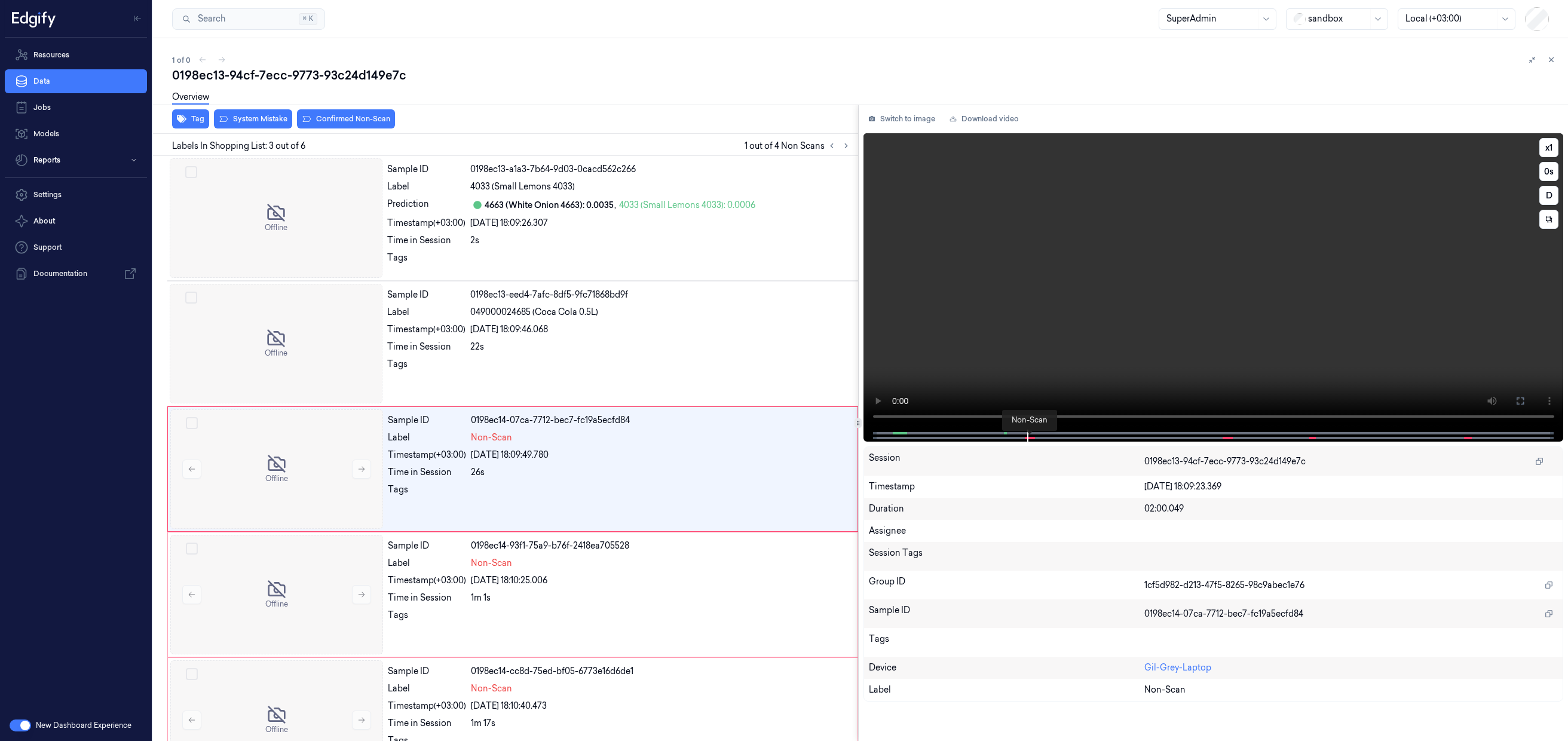
scroll to position [21, 0]
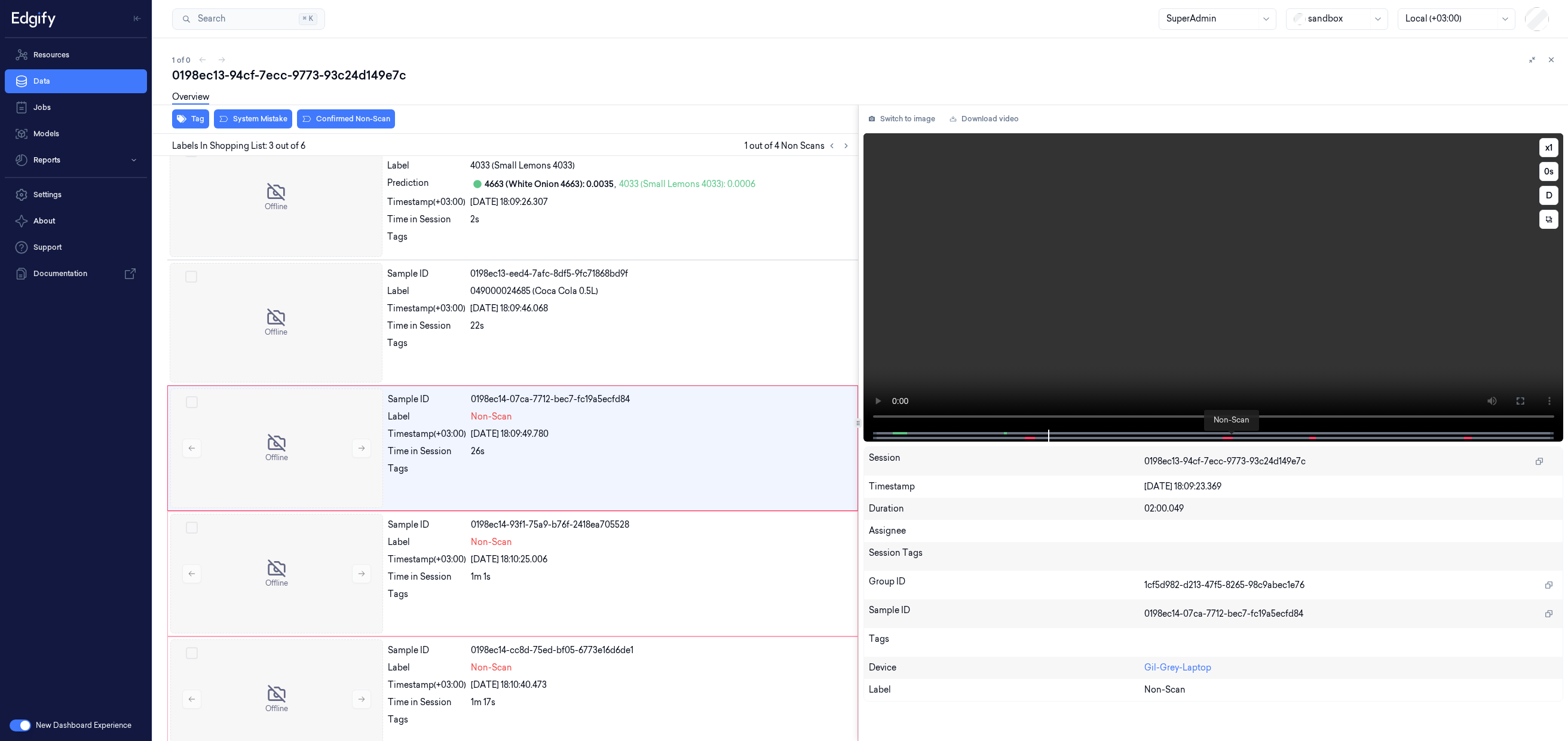
click at [1230, 439] on span at bounding box center [1231, 438] width 2 height 6
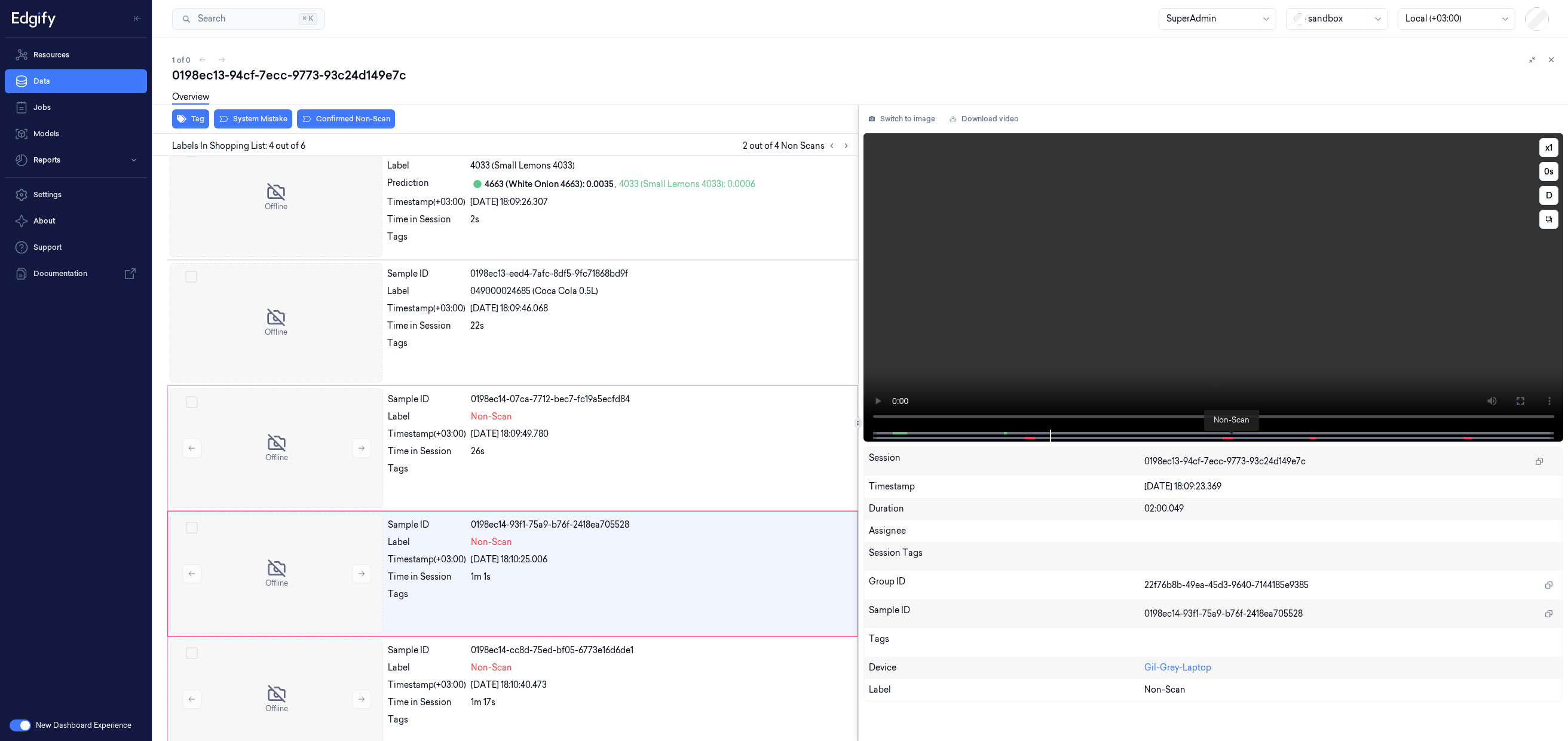
scroll to position [146, 0]
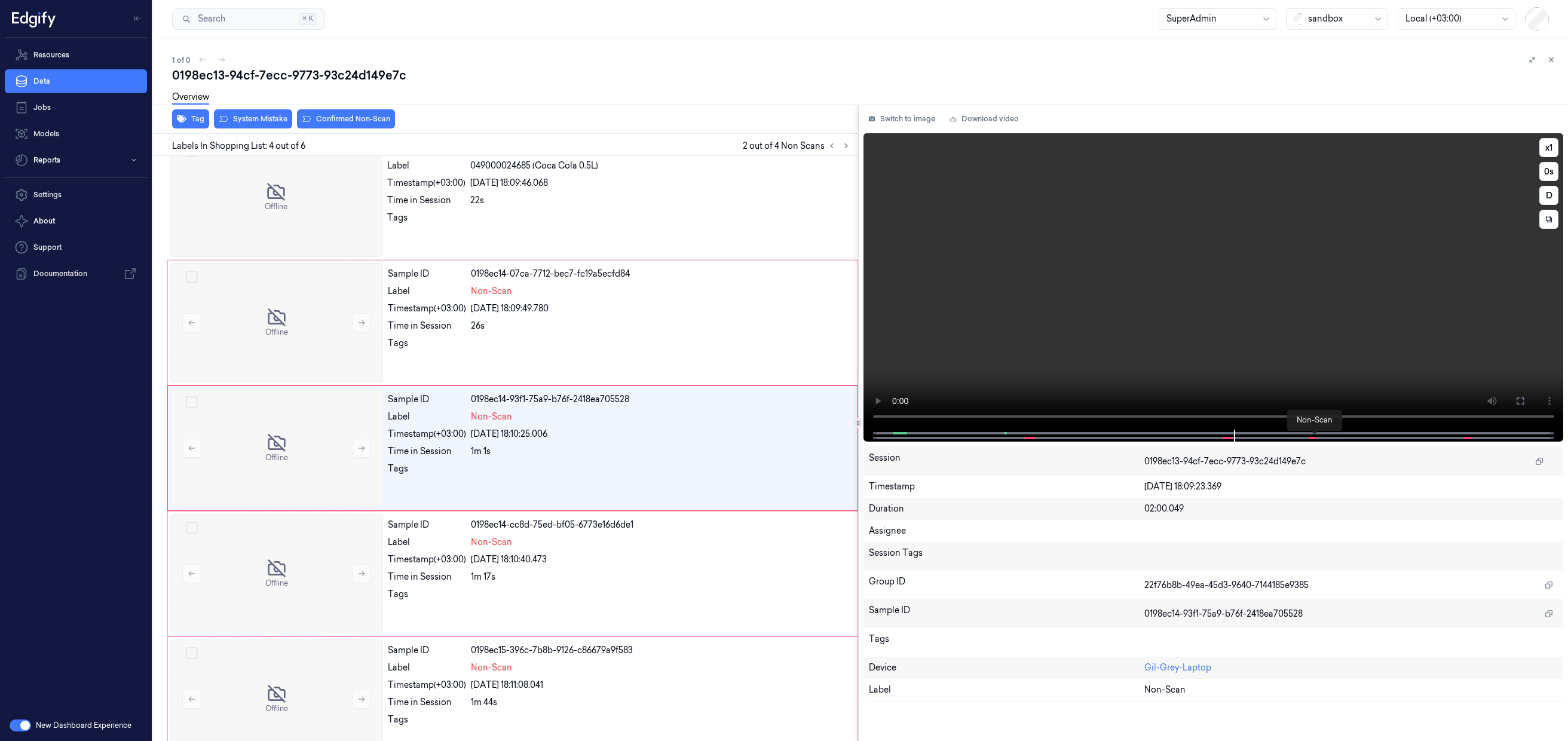
click at [1313, 436] on span at bounding box center [1314, 438] width 2 height 6
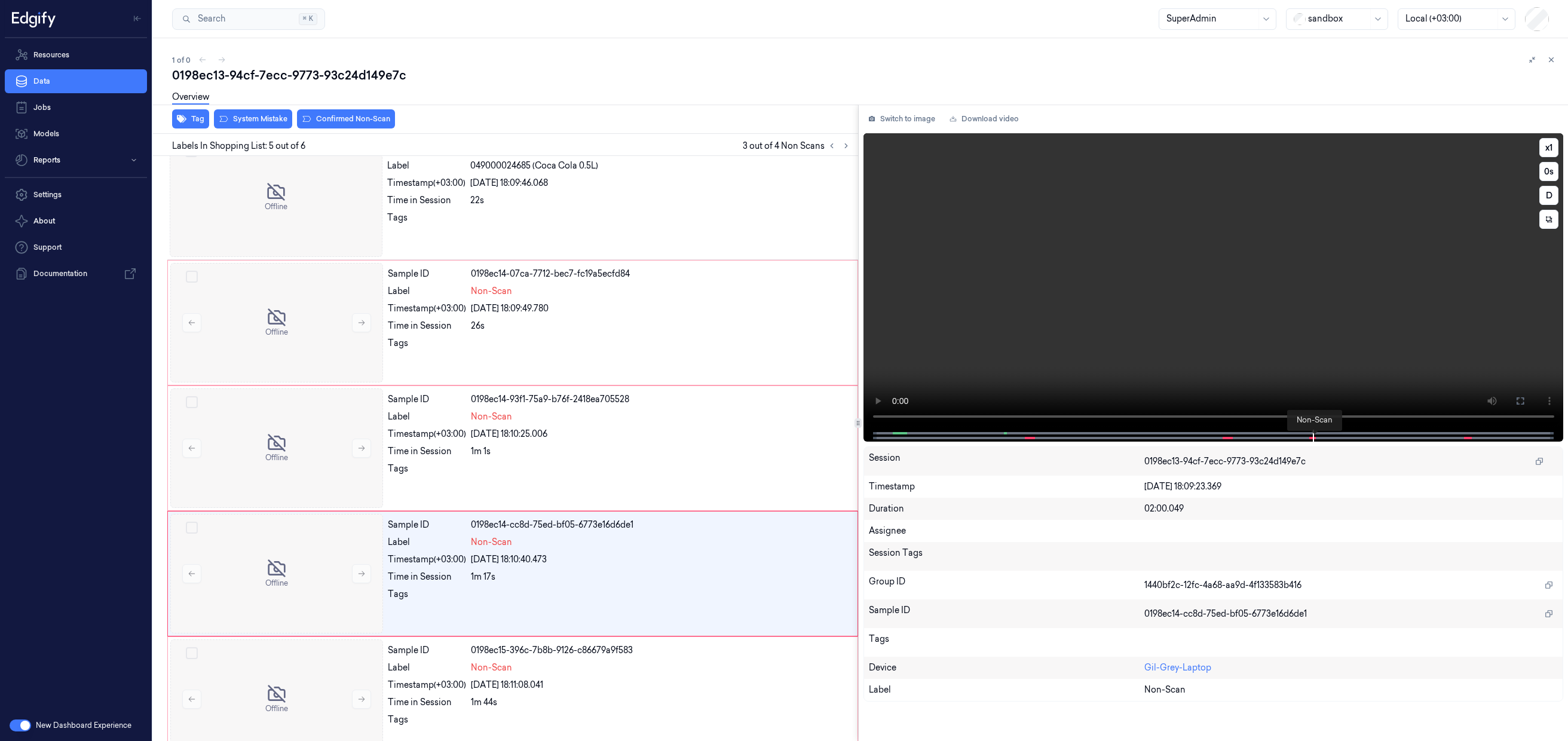
scroll to position [171, 0]
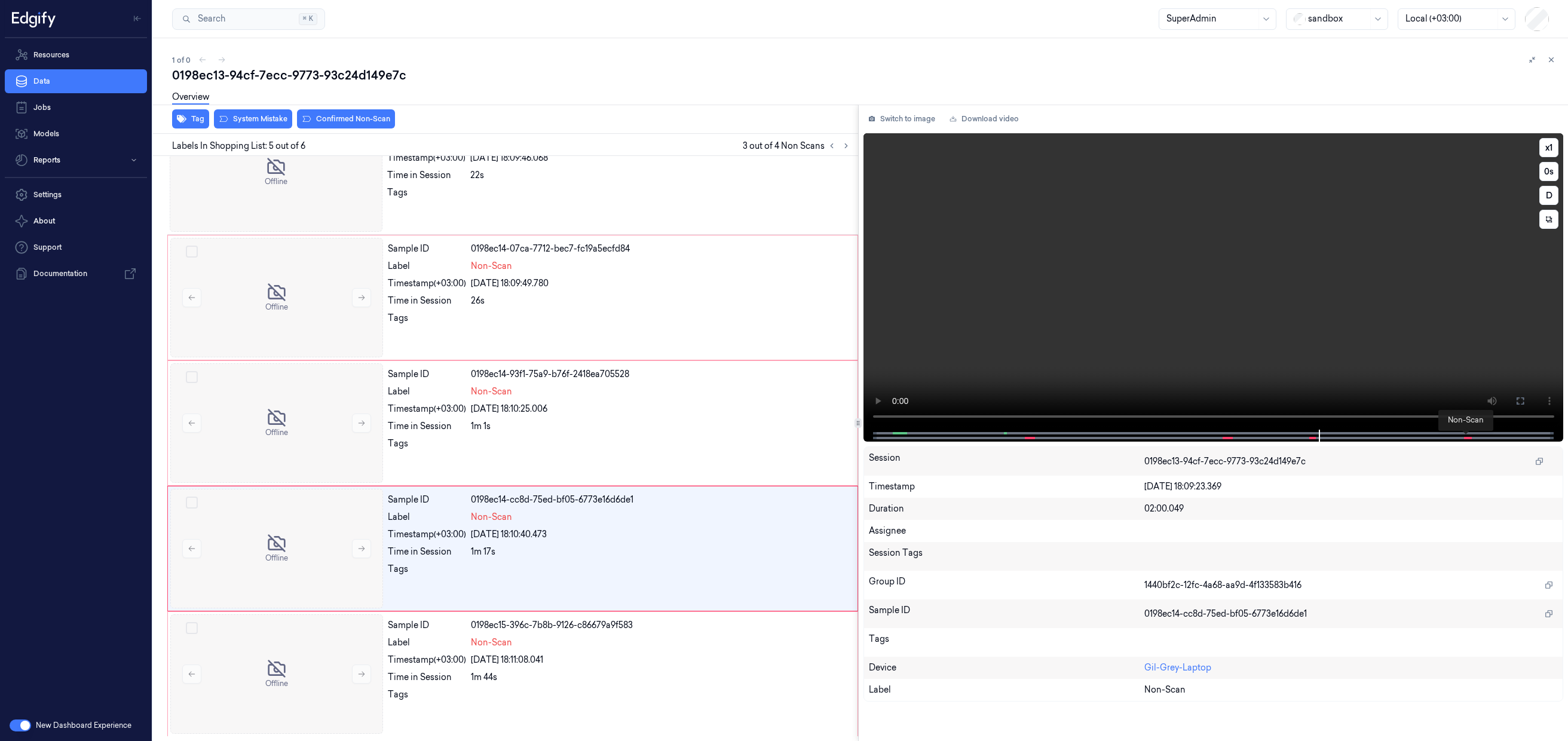
click at [1464, 439] on span at bounding box center [1464, 438] width 2 height 6
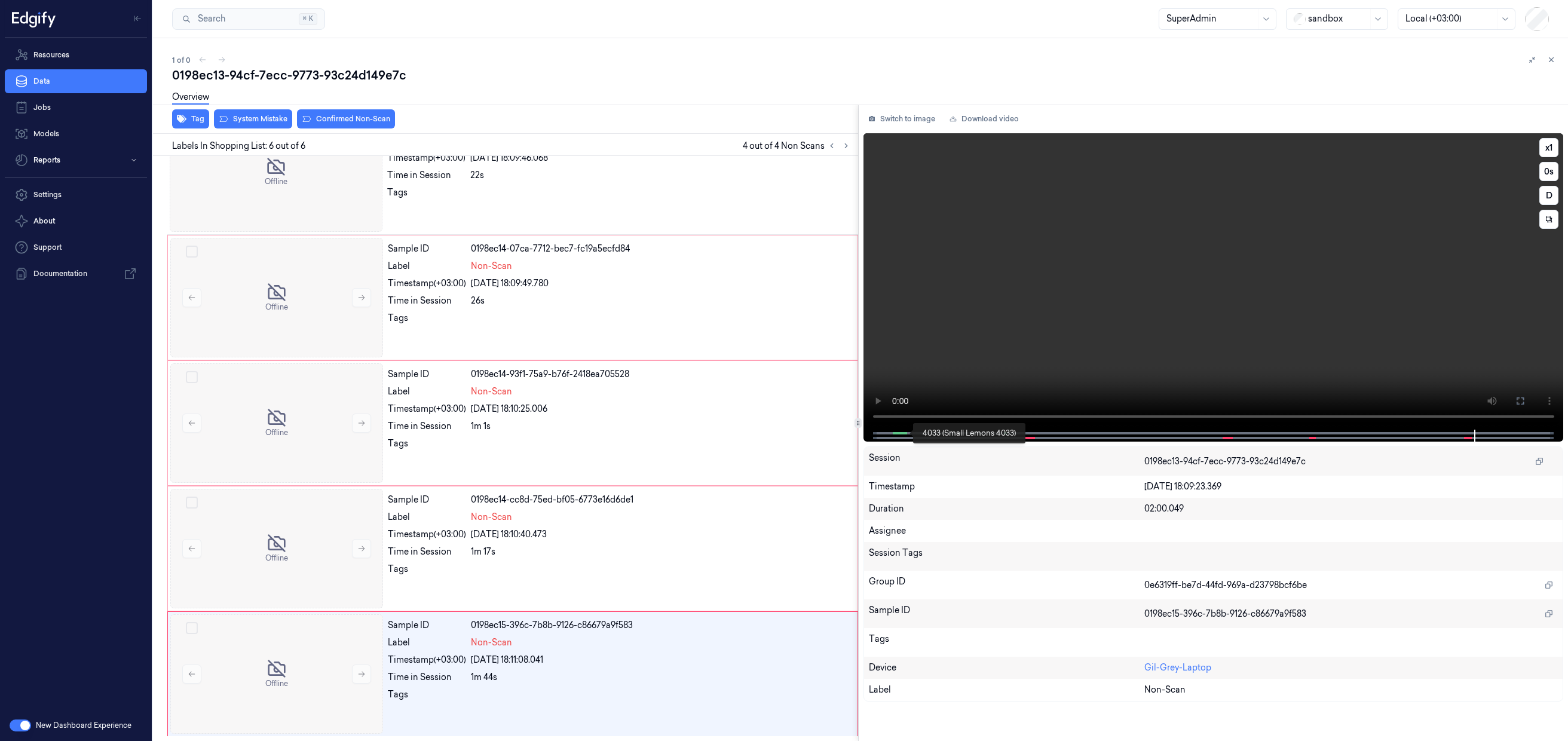
click at [901, 434] on span at bounding box center [903, 433] width 6 height 6
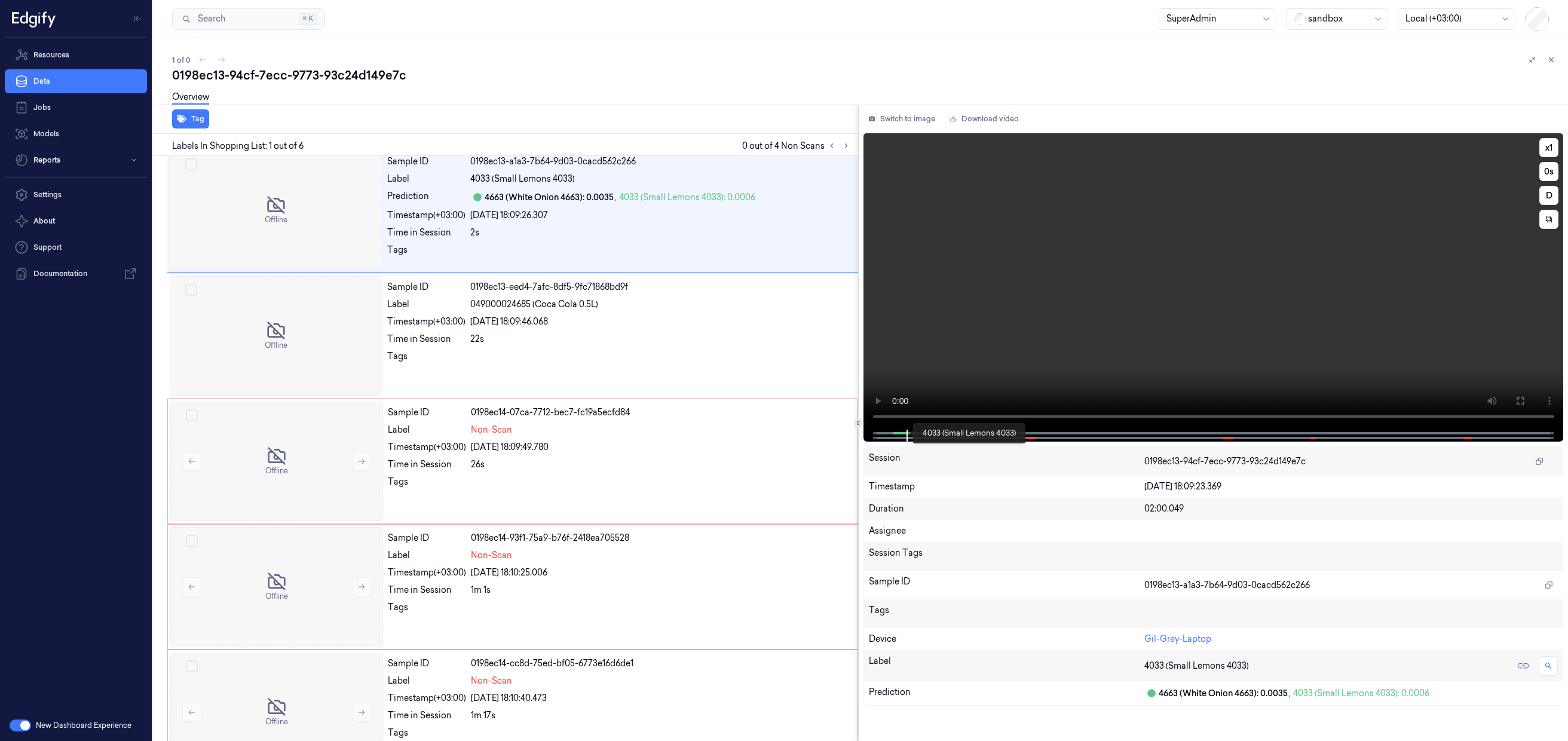
scroll to position [0, 0]
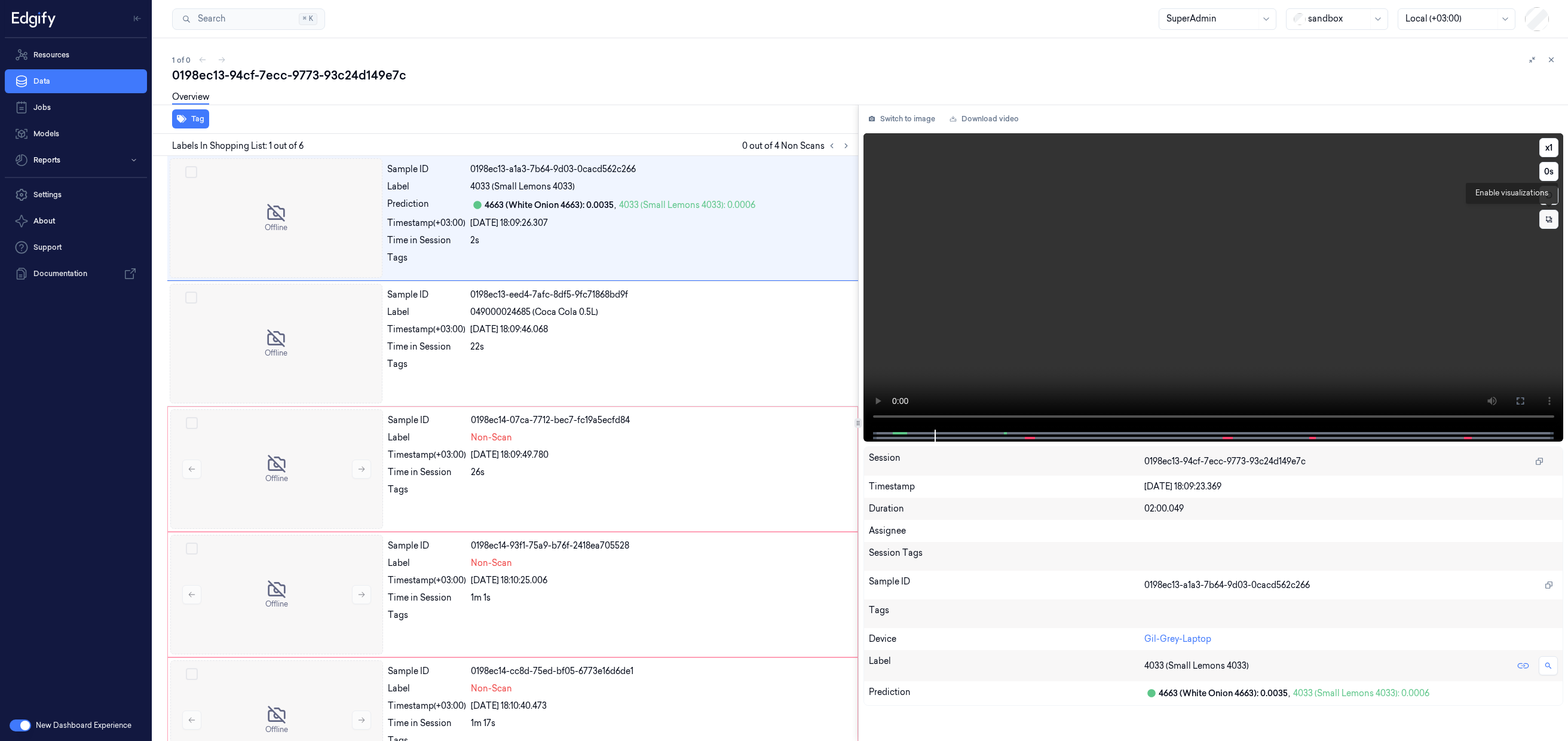
click at [1548, 224] on button at bounding box center [1549, 219] width 19 height 19
click at [900, 435] on div at bounding box center [1213, 436] width 675 height 12
click at [883, 434] on div at bounding box center [1213, 436] width 675 height 12
click at [1550, 145] on button "x 1" at bounding box center [1549, 147] width 19 height 19
click at [1550, 145] on button "x 2" at bounding box center [1549, 147] width 19 height 19
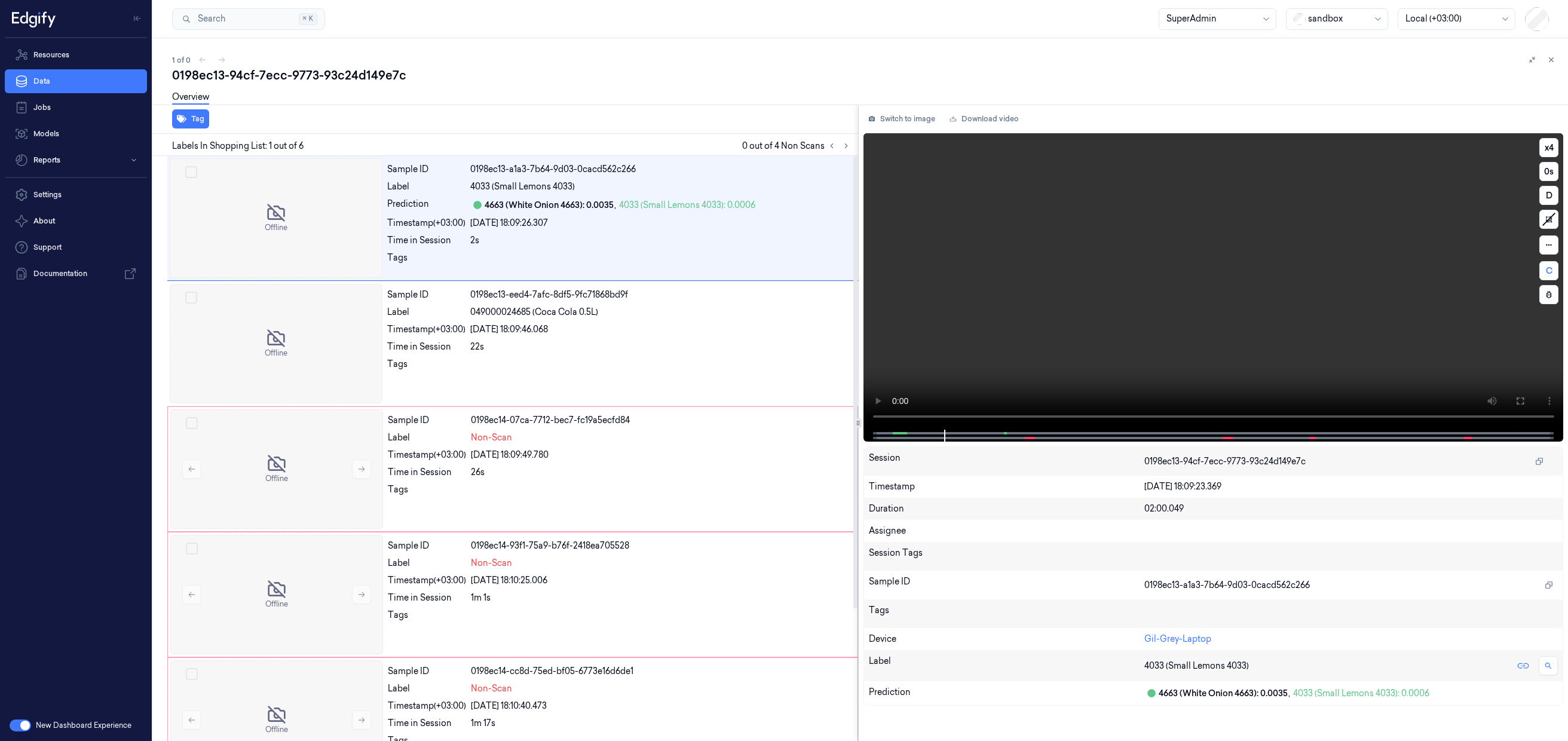
click at [882, 434] on div at bounding box center [1213, 436] width 675 height 12
click at [1553, 219] on icon at bounding box center [1548, 218] width 18 height 18
click at [1543, 220] on button at bounding box center [1549, 219] width 19 height 19
click at [1029, 436] on span at bounding box center [1029, 438] width 2 height 6
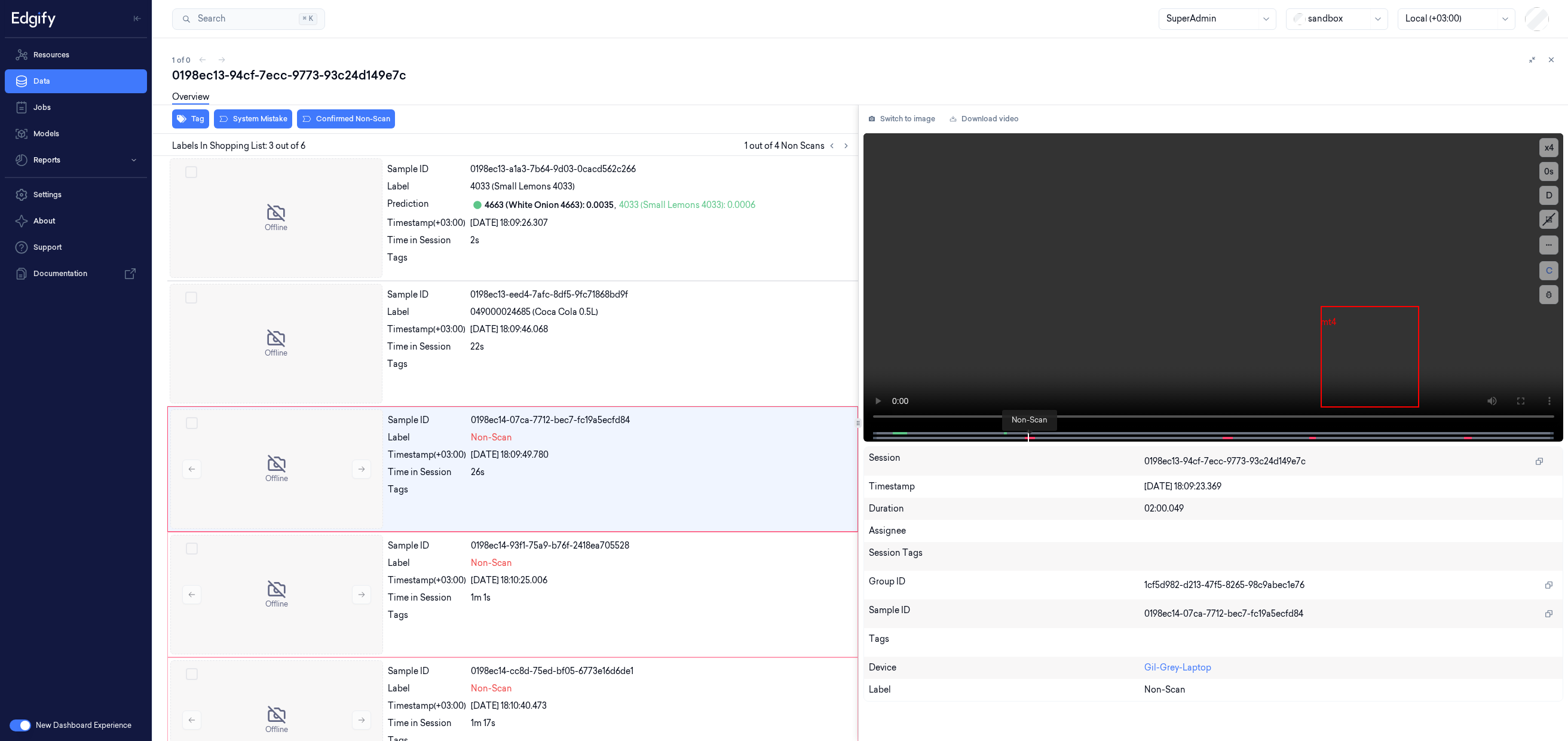
scroll to position [21, 0]
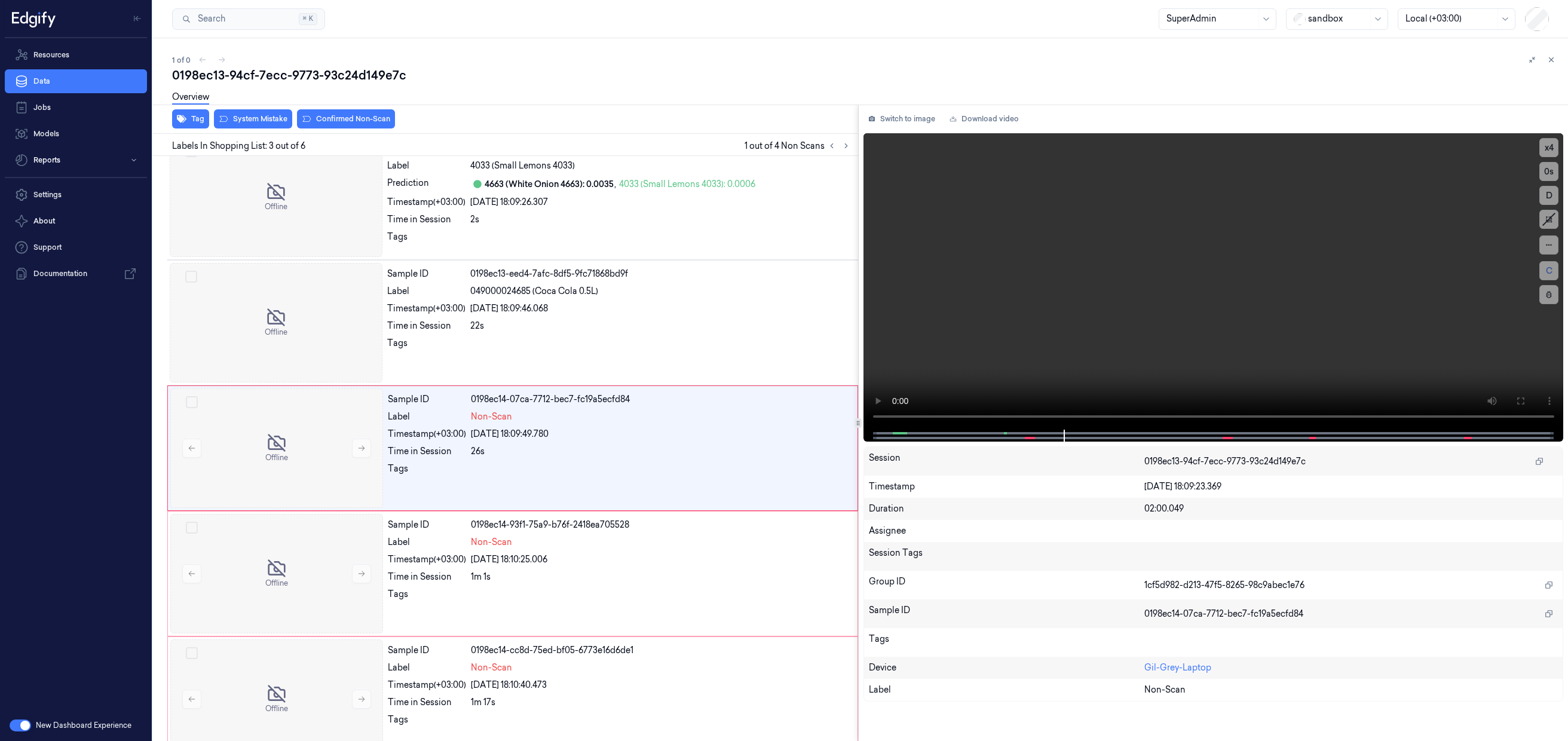
click at [885, 430] on div at bounding box center [1213, 436] width 675 height 12
click at [895, 433] on span at bounding box center [895, 433] width 6 height 6
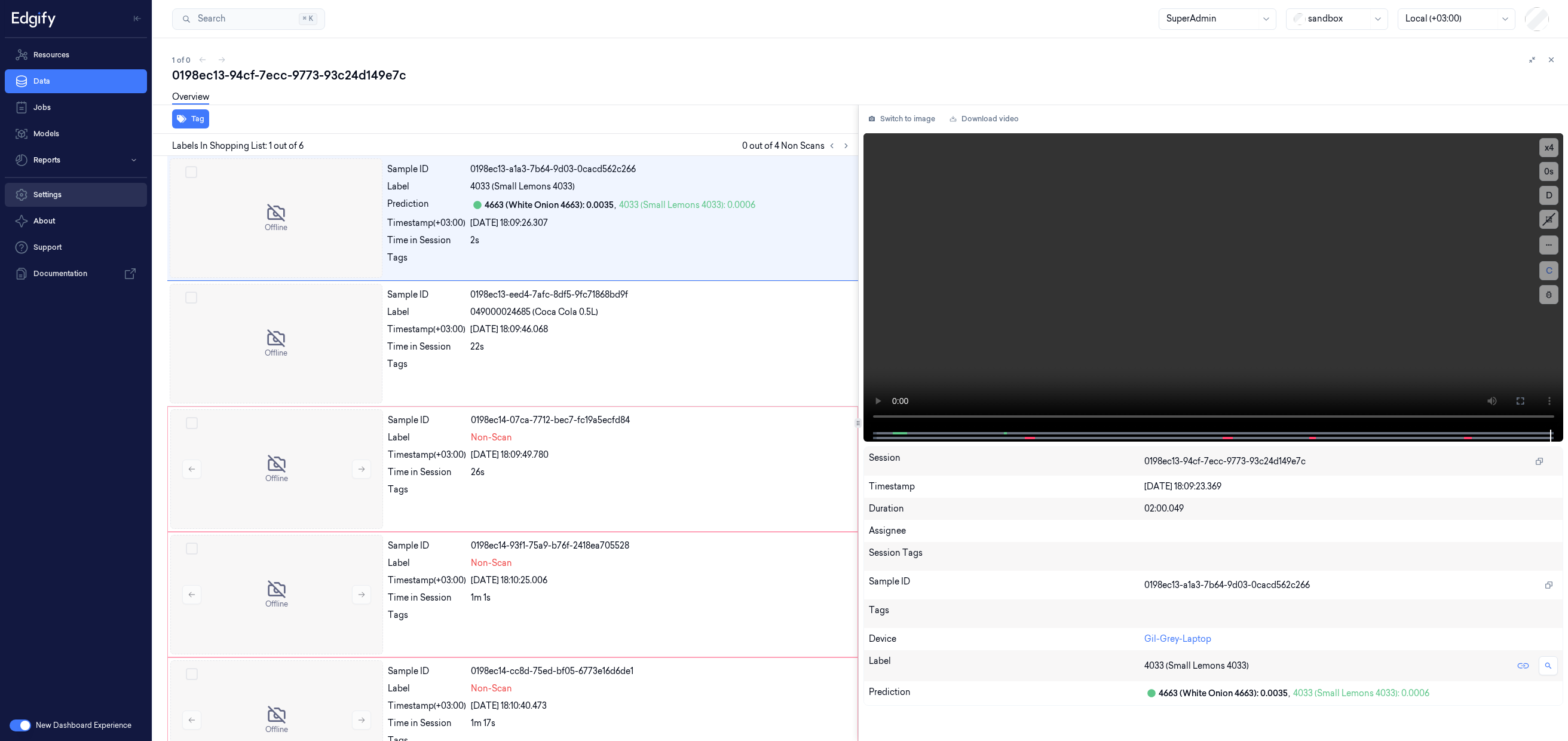
click at [63, 198] on link "Settings" at bounding box center [76, 195] width 142 height 24
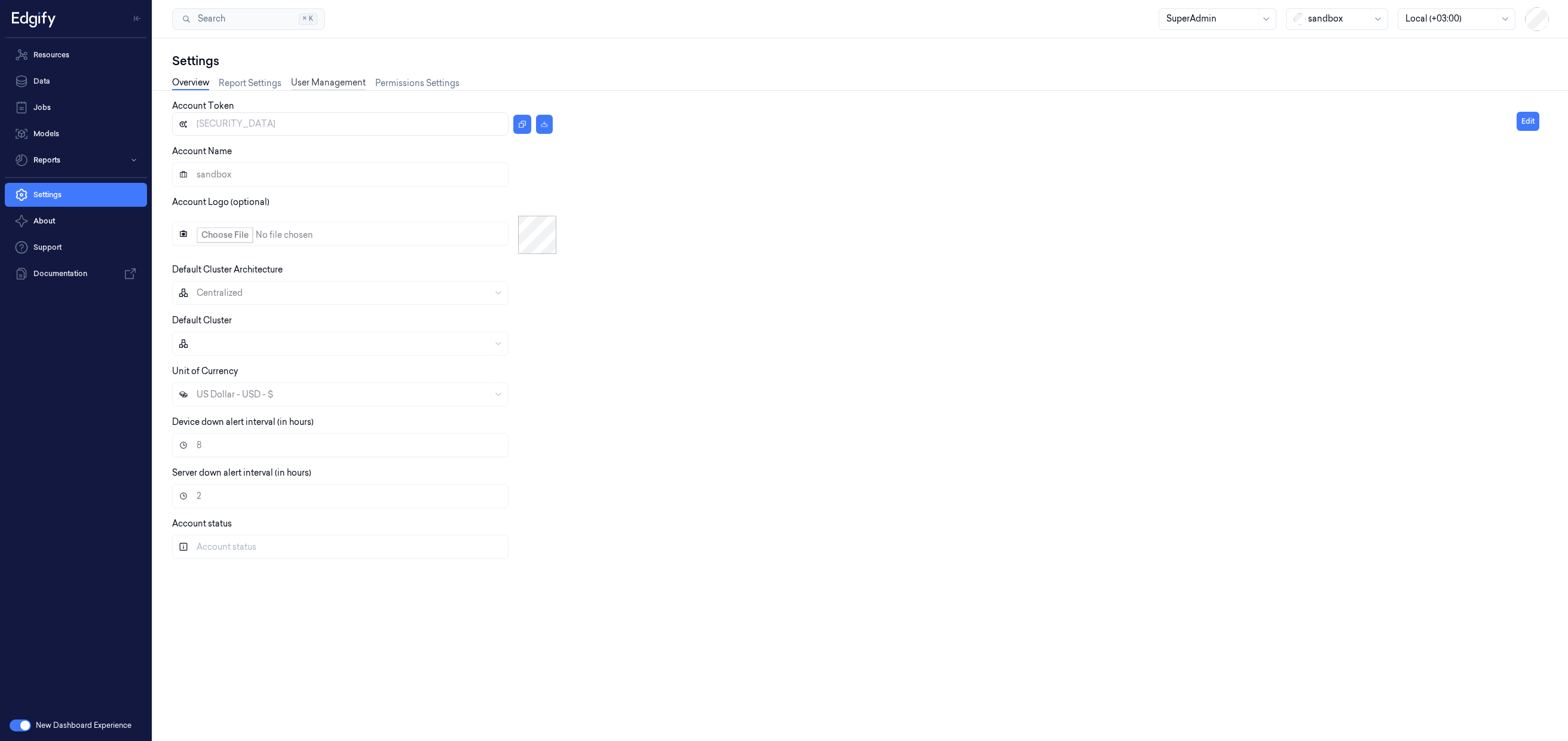
click at [337, 79] on link "User Management" at bounding box center [328, 83] width 75 height 14
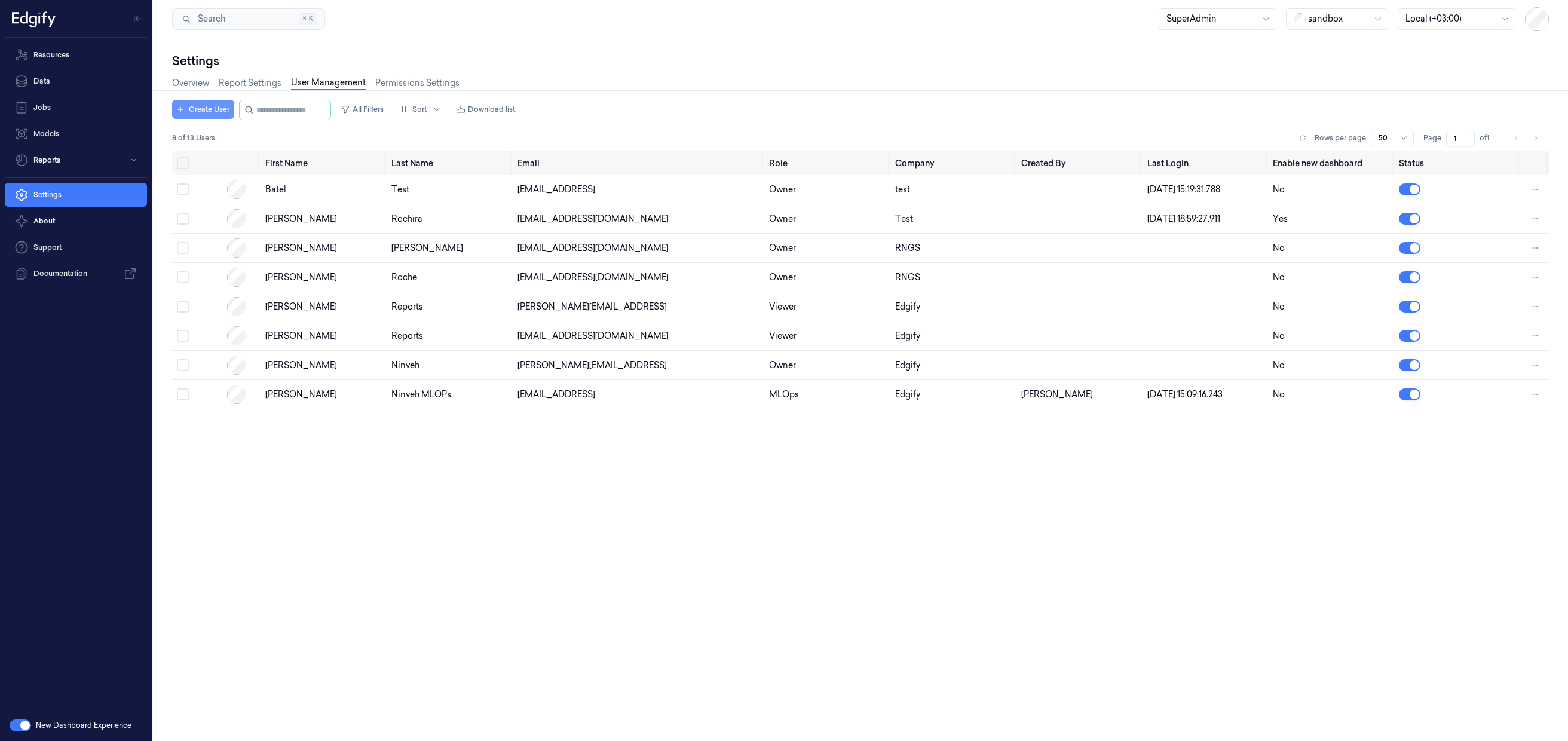
click at [202, 115] on button "Create User" at bounding box center [202, 109] width 62 height 19
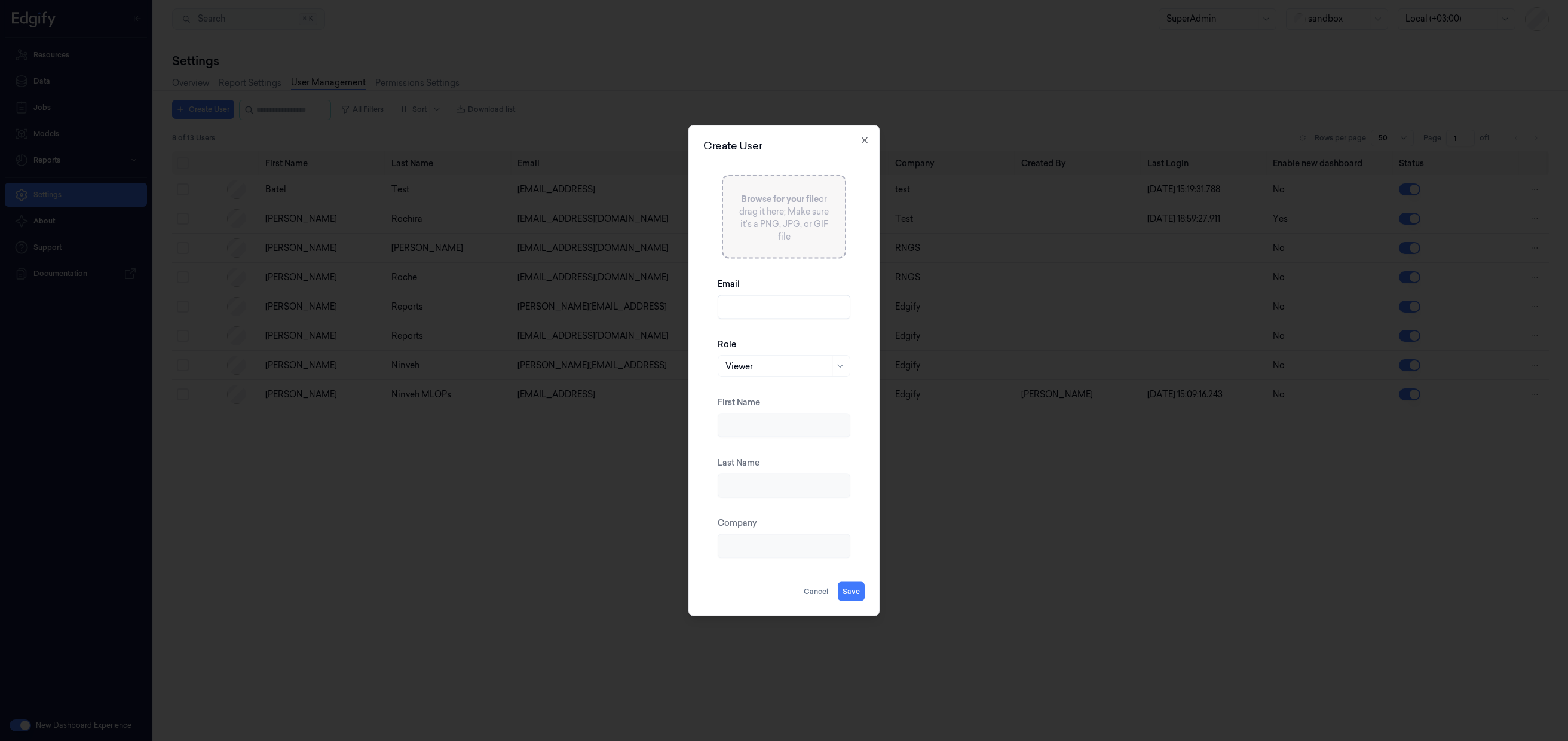
click at [750, 300] on input "Email" at bounding box center [783, 307] width 132 height 24
click at [751, 311] on input "batelb@edgify.ai" at bounding box center [783, 307] width 132 height 24
type input "batelb+annotator@edgify.ai"
click at [787, 364] on div at bounding box center [778, 366] width 104 height 13
click at [765, 416] on div "Annotator" at bounding box center [746, 413] width 42 height 13
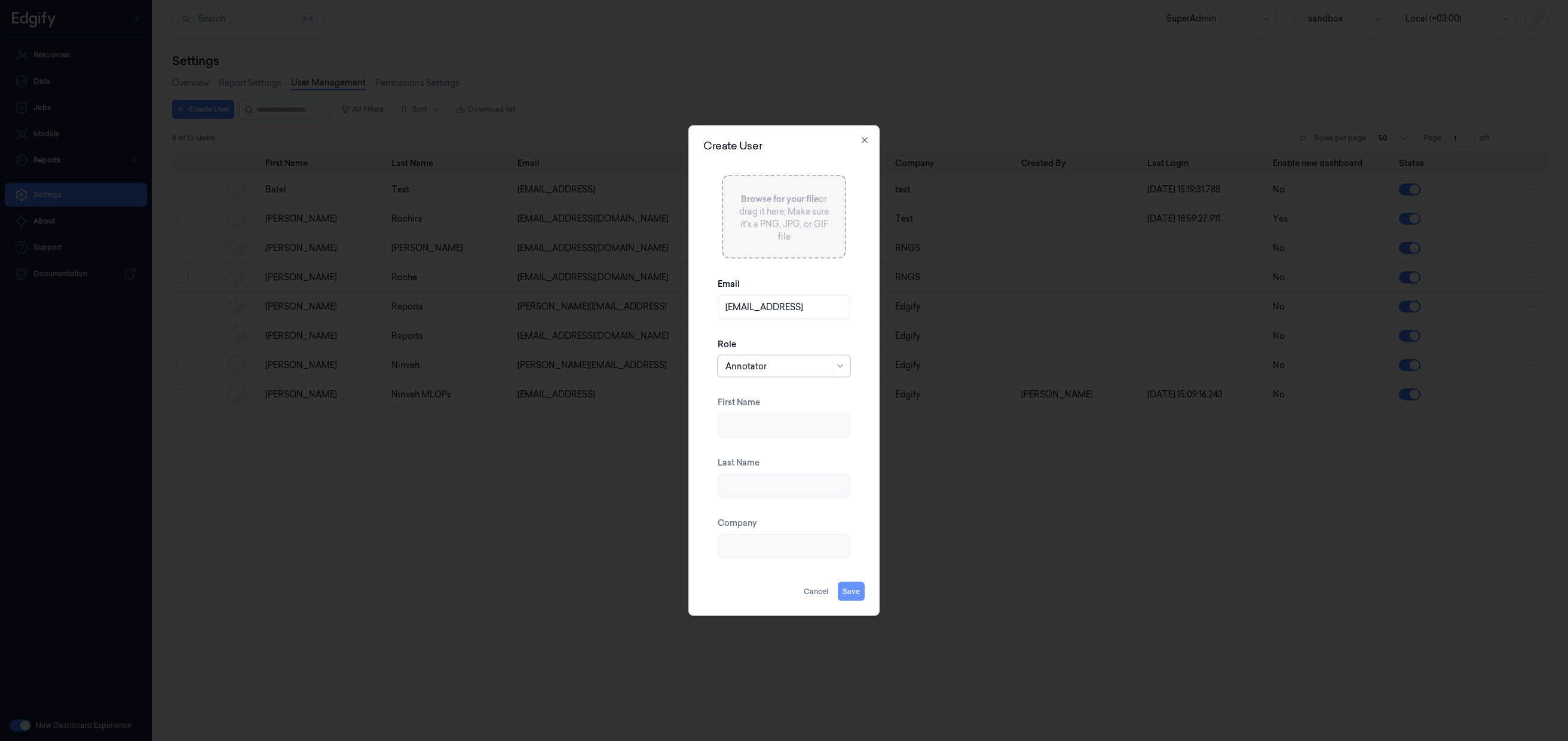
click at [852, 599] on button "Save" at bounding box center [851, 591] width 27 height 19
click at [820, 432] on input "First Name" at bounding box center [783, 426] width 132 height 24
type input "Batel"
type input "Benborhoum"
type input "Edgify"
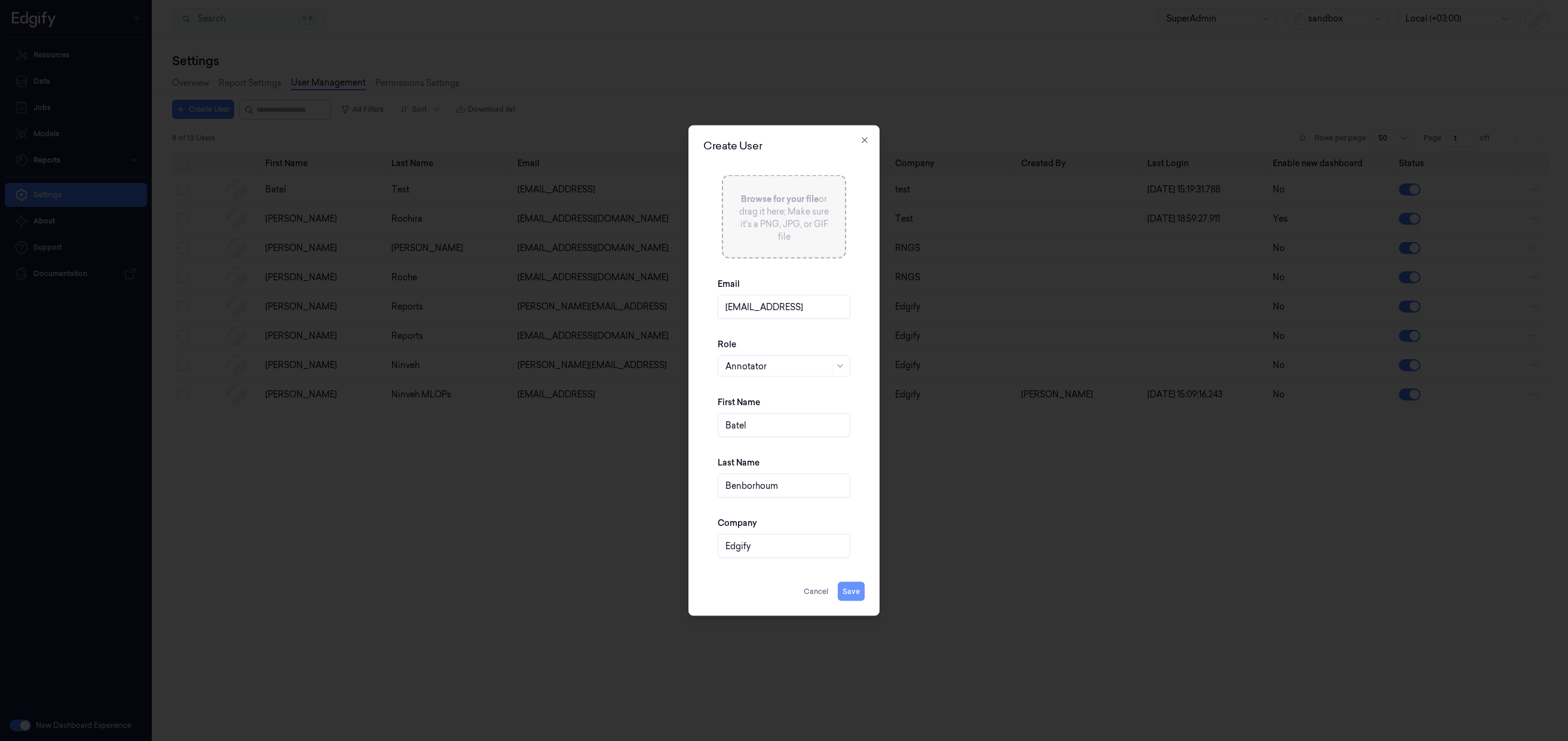
click at [862, 591] on button "Save" at bounding box center [851, 591] width 27 height 19
